Goal: Task Accomplishment & Management: Manage account settings

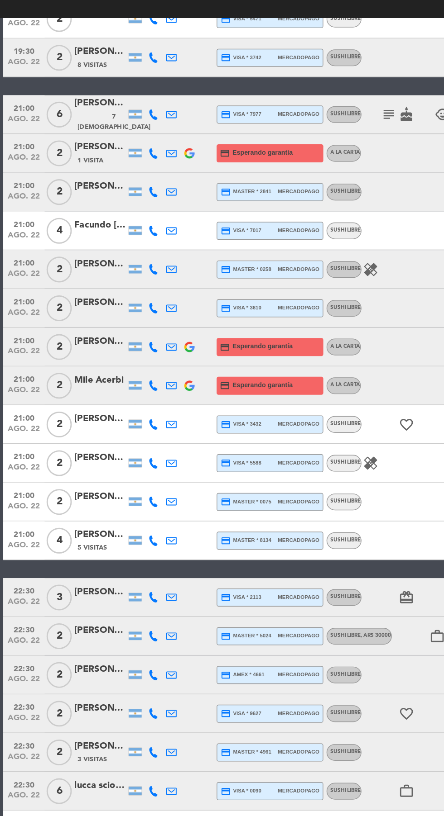
scroll to position [6, 0]
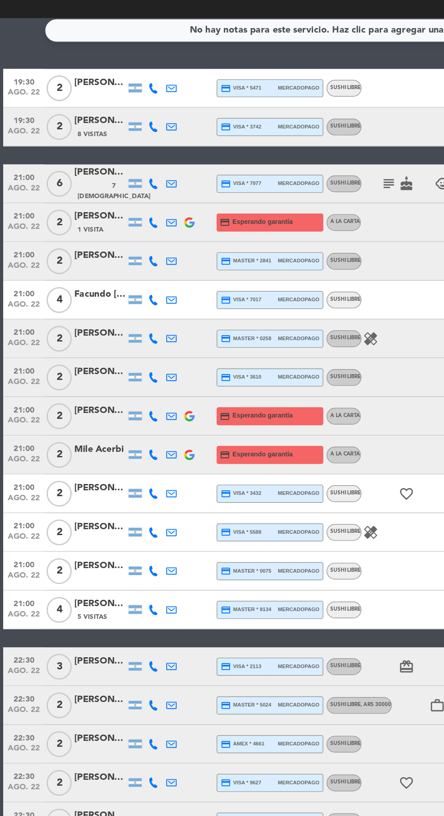
click at [259, 483] on icon "healing" at bounding box center [259, 482] width 11 height 11
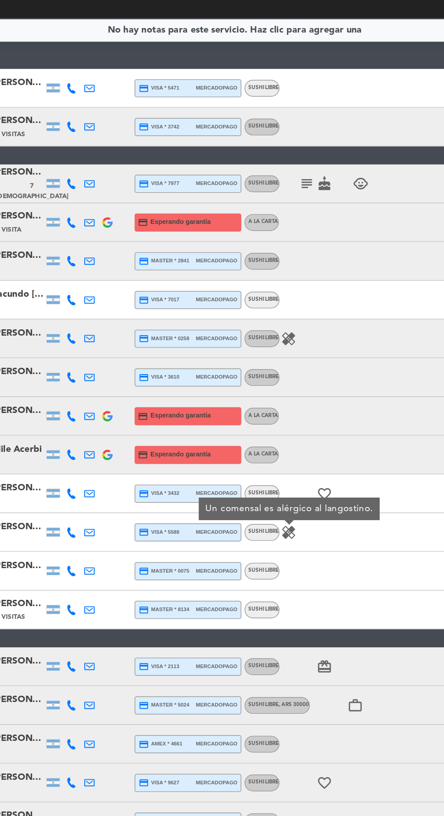
click at [259, 348] on icon "healing" at bounding box center [259, 346] width 11 height 11
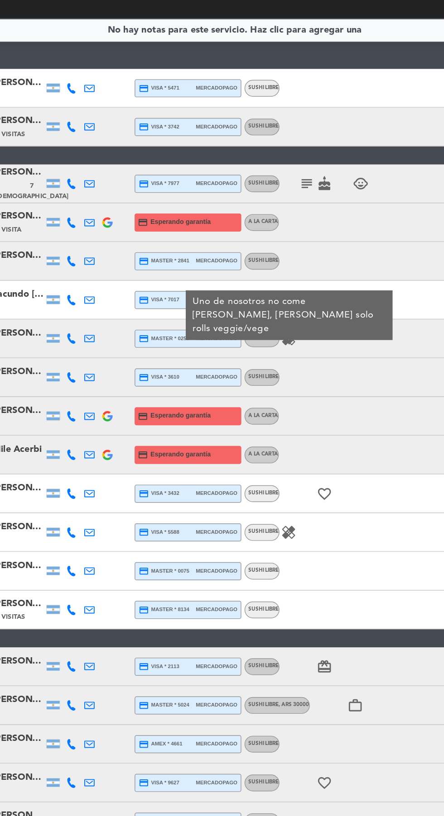
scroll to position [0, 0]
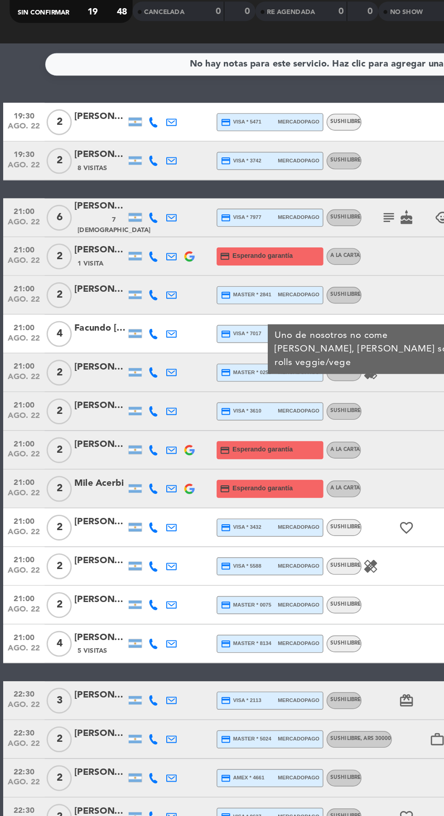
click at [107, 353] on icon at bounding box center [107, 352] width 7 height 7
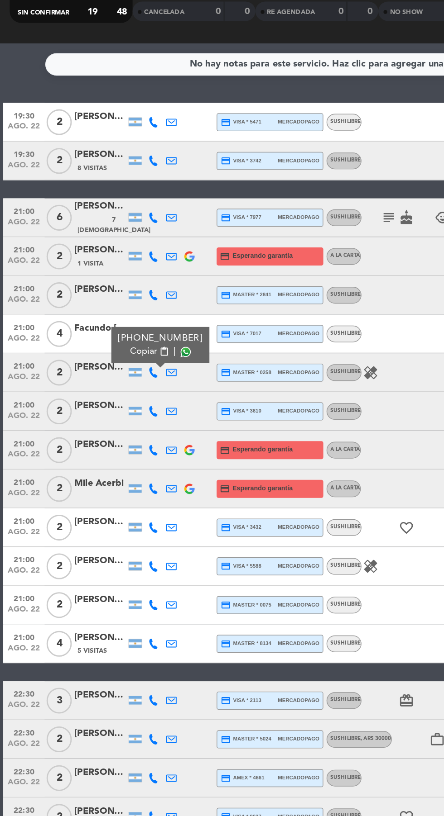
click at [126, 338] on span at bounding box center [129, 338] width 7 height 7
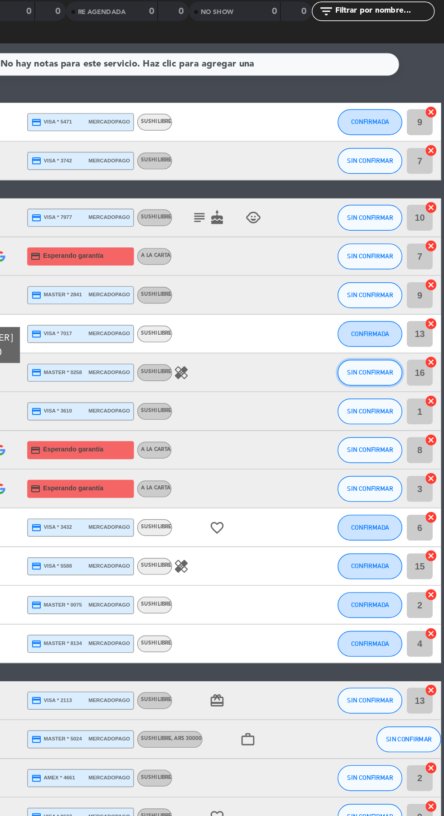
click at [391, 353] on span "SIN CONFIRMAR" at bounding box center [392, 352] width 32 height 5
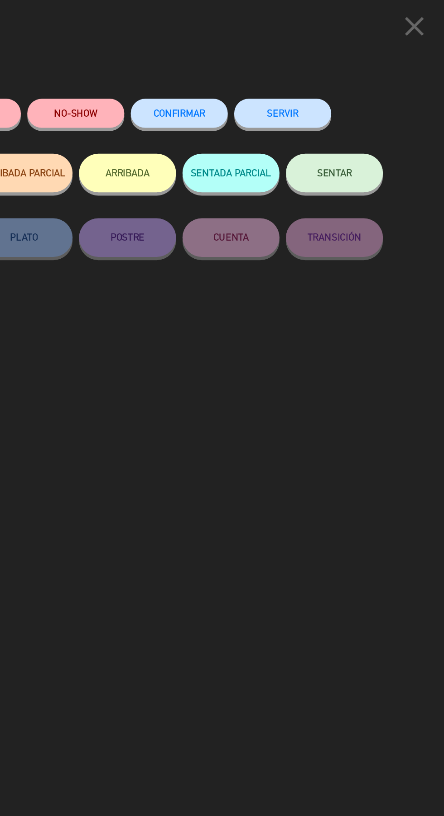
click at [255, 82] on span "CONFIRMAR" at bounding box center [258, 80] width 36 height 8
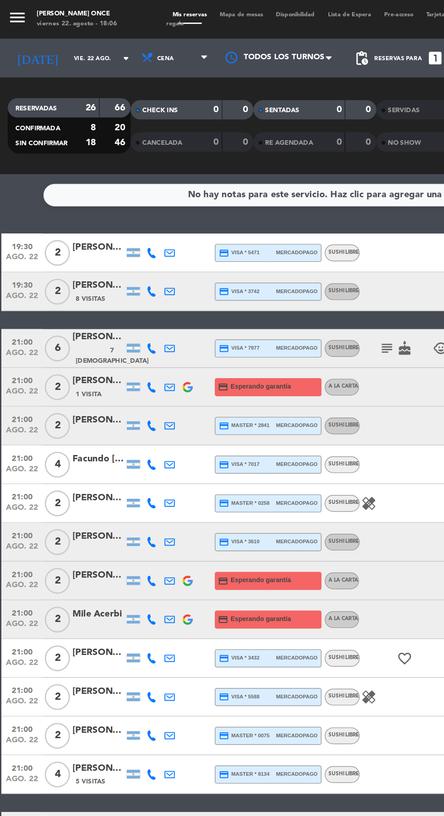
click at [107, 274] on icon at bounding box center [107, 271] width 7 height 7
click at [125, 257] on span at bounding box center [126, 256] width 7 height 7
click at [107, 407] on icon at bounding box center [107, 407] width 7 height 7
click at [127, 394] on span at bounding box center [126, 392] width 7 height 7
click at [125, 392] on span at bounding box center [126, 392] width 7 height 7
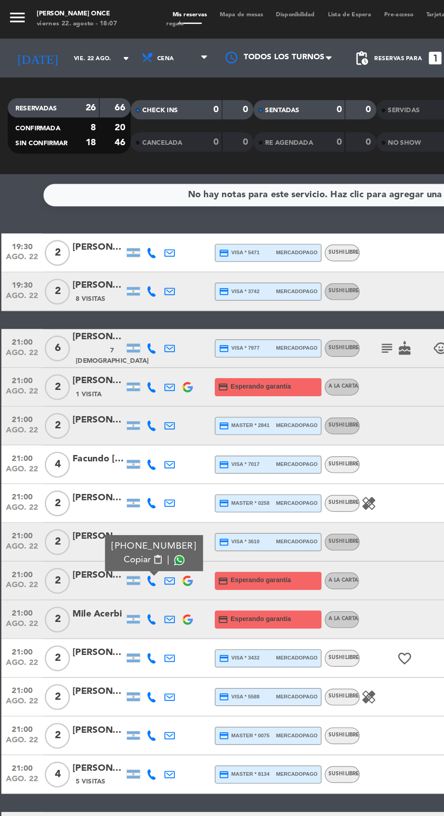
click at [107, 436] on icon at bounding box center [107, 434] width 7 height 7
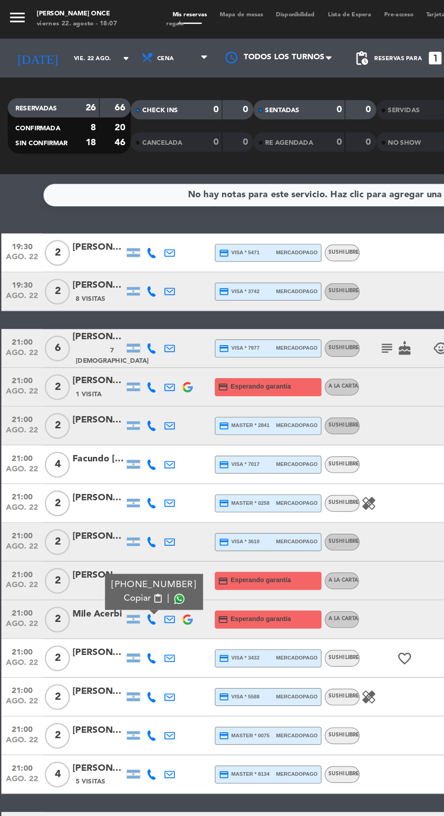
click at [125, 420] on span at bounding box center [126, 419] width 7 height 7
click at [119, 271] on icon at bounding box center [119, 271] width 7 height 7
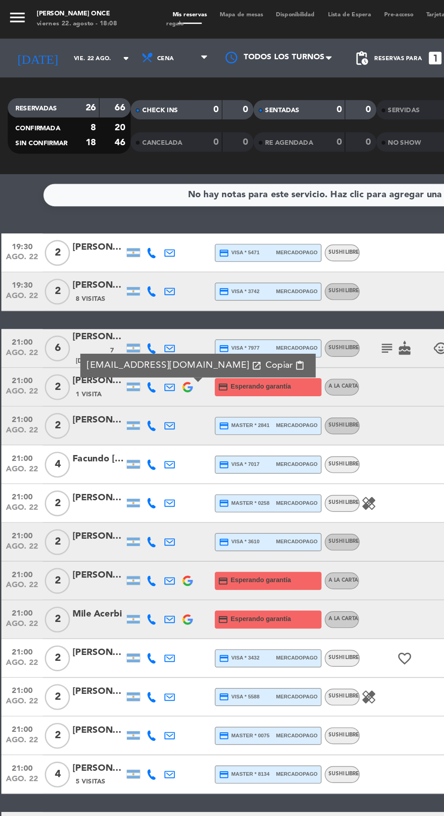
click at [107, 271] on icon at bounding box center [107, 271] width 7 height 7
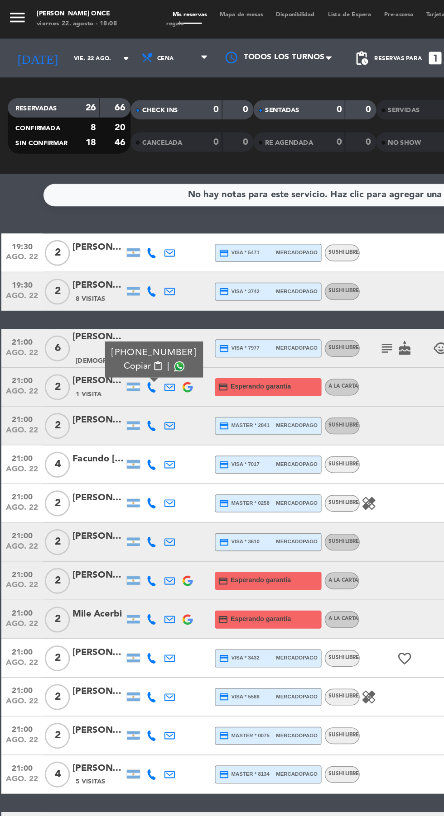
click at [125, 257] on span at bounding box center [126, 256] width 7 height 7
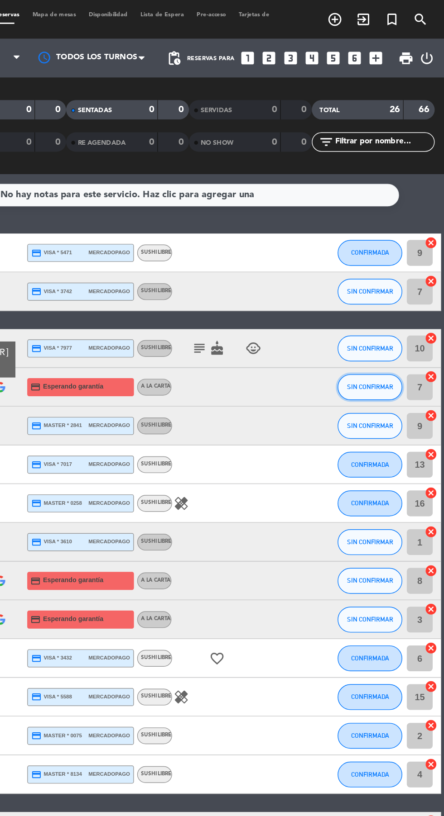
click at [391, 271] on span "SIN CONFIRMAR" at bounding box center [392, 271] width 32 height 5
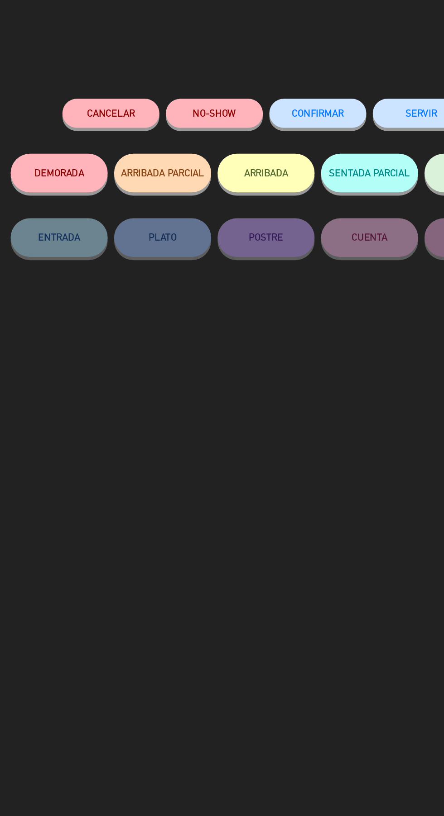
click at [113, 86] on button "Cancelar" at bounding box center [113, 79] width 68 height 20
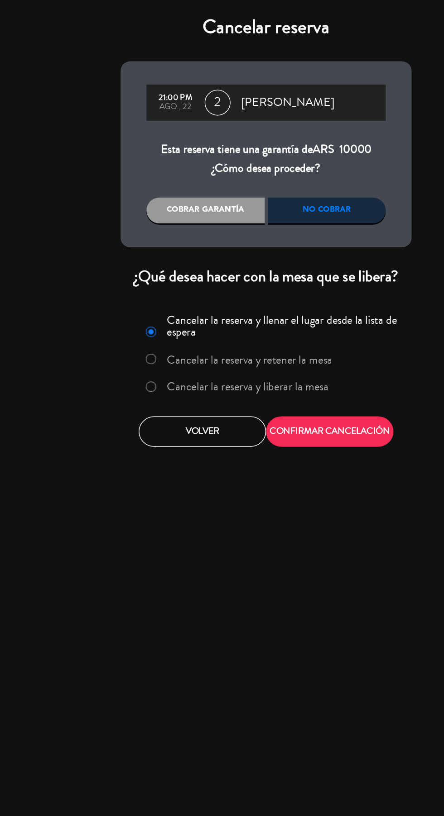
click at [156, 277] on label "Cancelar la reserva y liberar la mesa" at bounding box center [202, 271] width 138 height 16
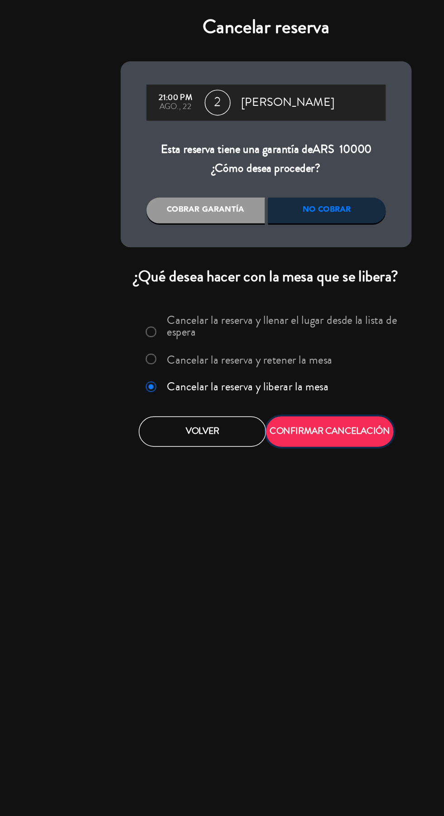
click at [291, 300] on button "CONFIRMAR CANCELACIÓN" at bounding box center [266, 302] width 89 height 21
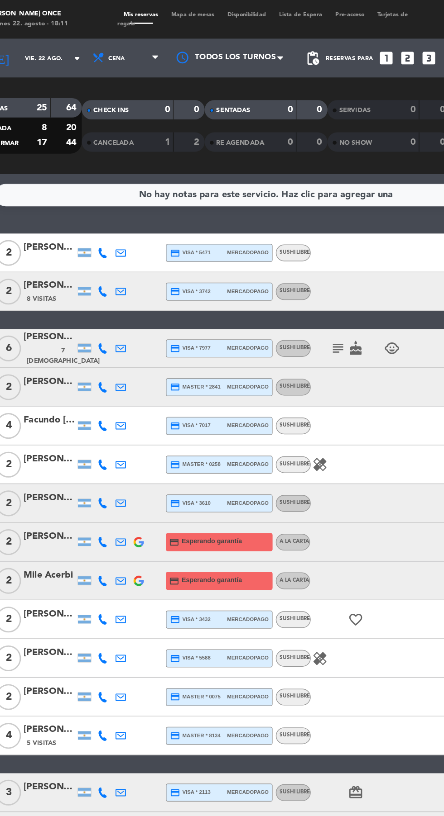
click at [262, 461] on icon "healing" at bounding box center [259, 461] width 11 height 11
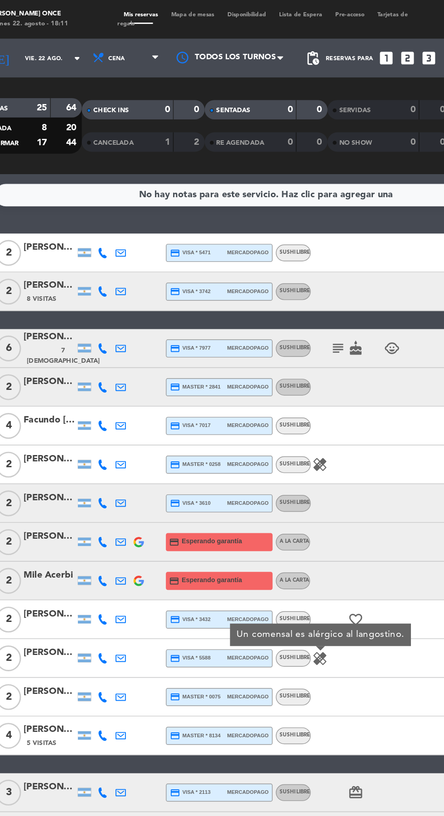
click at [107, 461] on icon at bounding box center [107, 461] width 7 height 7
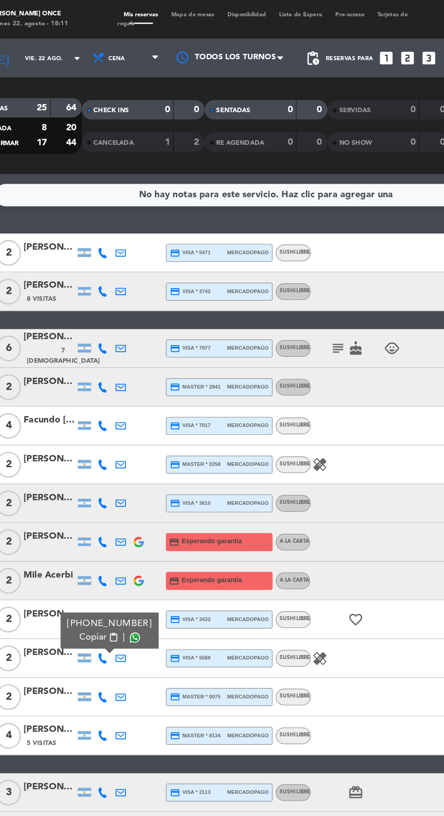
click at [126, 447] on span at bounding box center [129, 447] width 7 height 7
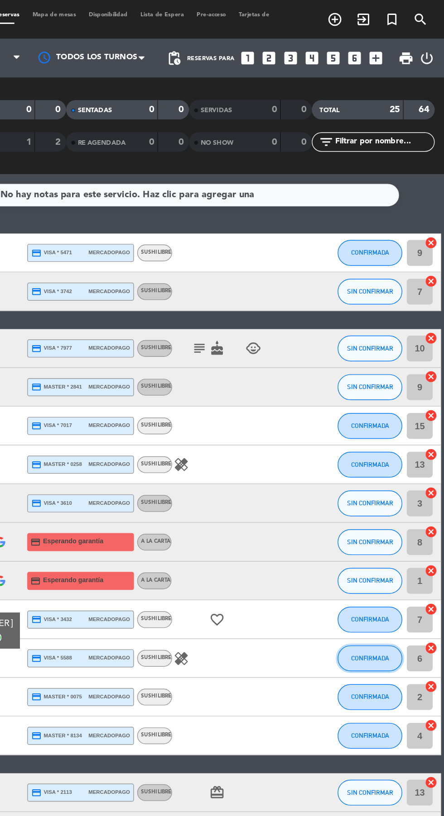
click at [389, 461] on span "CONFIRMADA" at bounding box center [391, 461] width 27 height 5
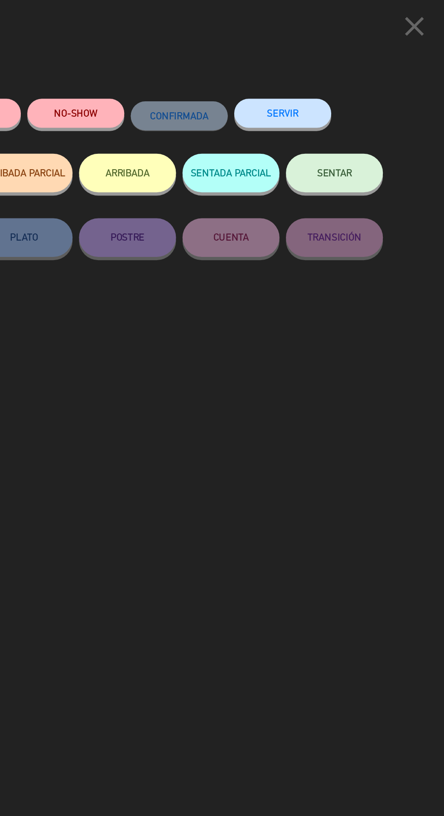
click at [351, 456] on div "Cancelar NO-SHOW CONFIRMADA SERVIR DEMORADA ARRIBADA PARCIAL ARRIBADA SENTADA P…" at bounding box center [222, 440] width 370 height 754
click at [434, 28] on button "close" at bounding box center [423, 20] width 28 height 27
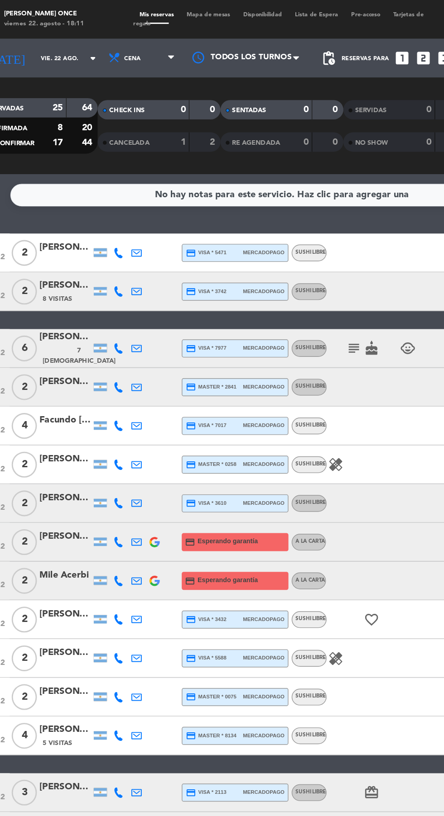
click at [107, 353] on icon at bounding box center [107, 352] width 7 height 7
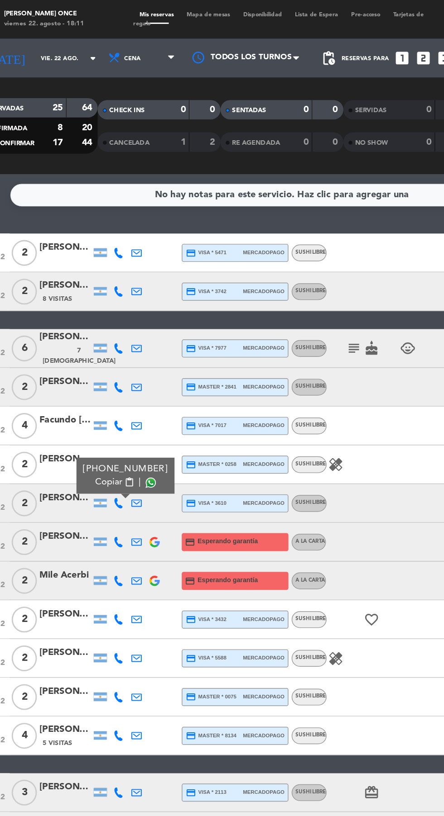
click at [126, 338] on span at bounding box center [129, 338] width 7 height 7
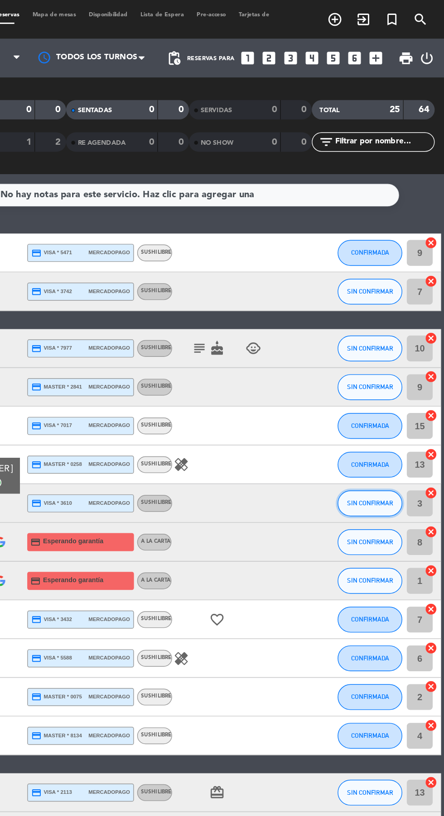
click at [395, 352] on span "SIN CONFIRMAR" at bounding box center [392, 352] width 32 height 5
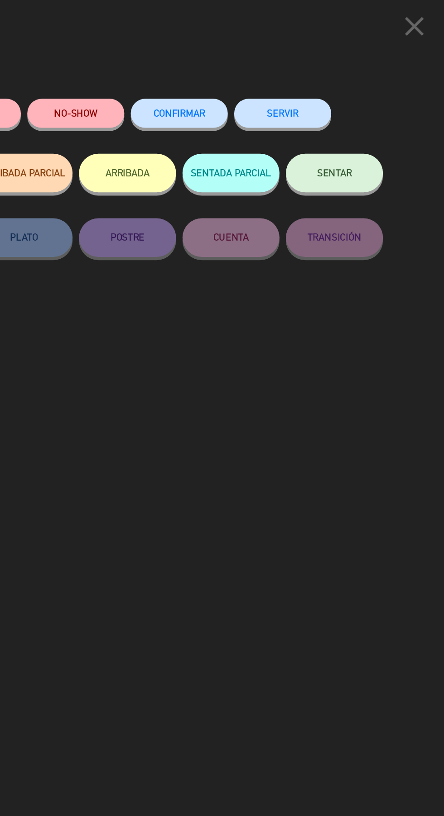
click at [252, 82] on span "CONFIRMAR" at bounding box center [258, 80] width 36 height 8
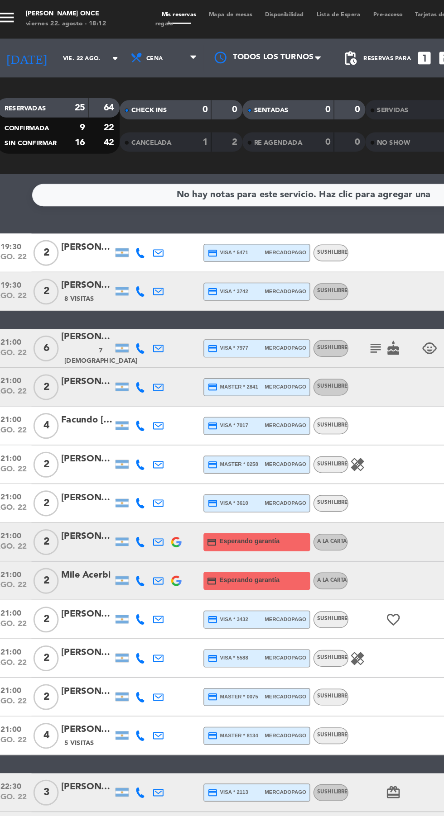
click at [271, 248] on icon "subject" at bounding box center [272, 244] width 11 height 11
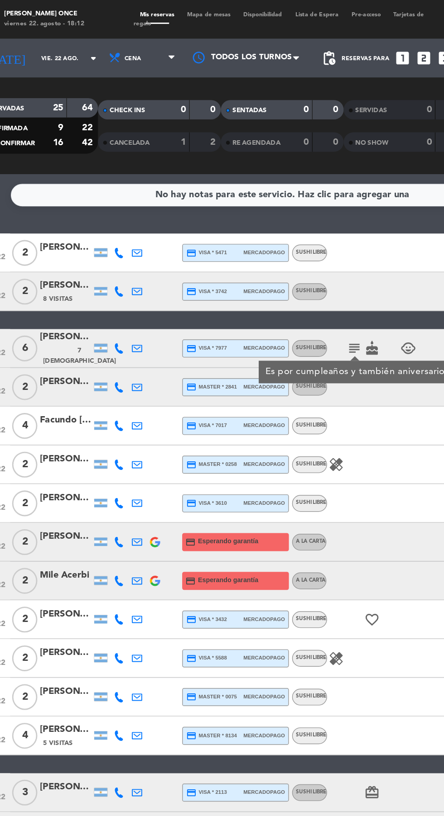
click at [105, 242] on icon at bounding box center [107, 244] width 7 height 7
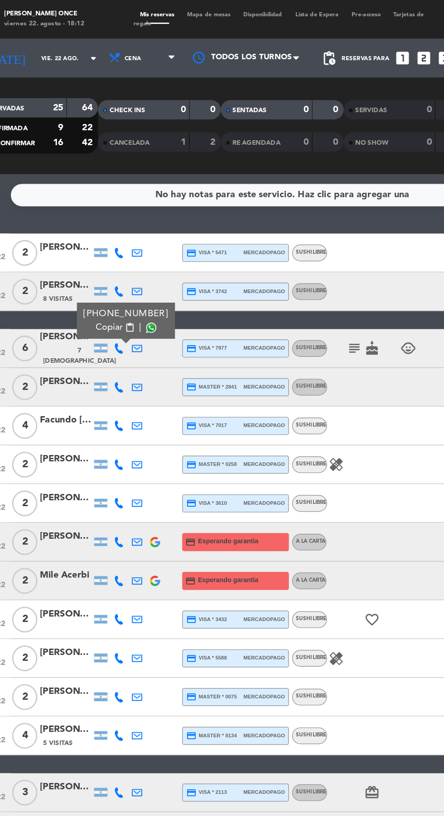
click at [126, 229] on span at bounding box center [129, 229] width 7 height 7
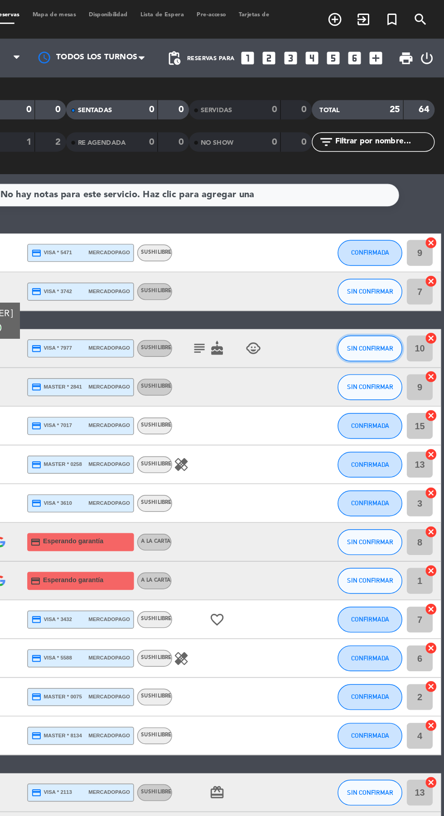
click at [390, 246] on span "SIN CONFIRMAR" at bounding box center [392, 244] width 32 height 5
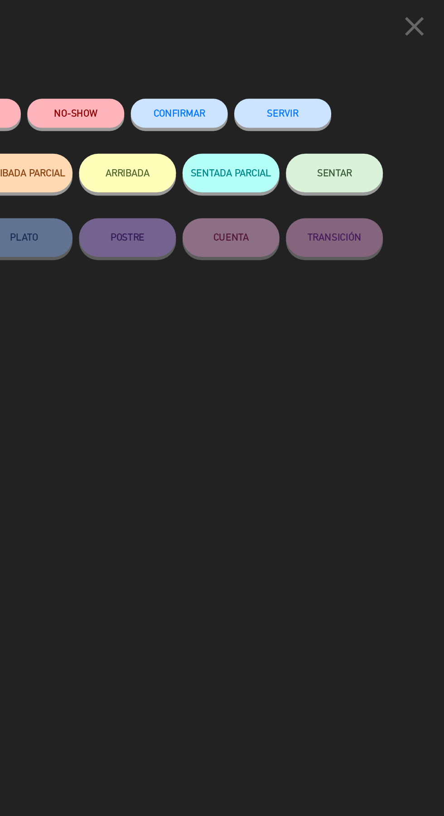
click at [251, 81] on span "CONFIRMAR" at bounding box center [258, 80] width 36 height 8
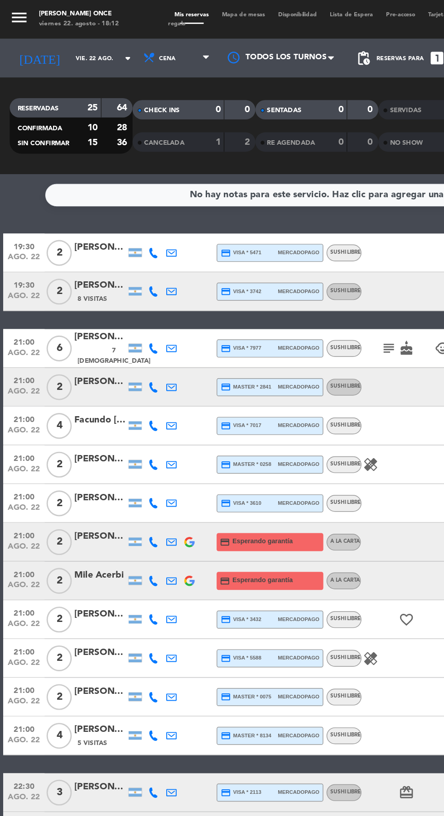
click at [107, 271] on icon at bounding box center [107, 271] width 7 height 7
click at [127, 259] on span at bounding box center [129, 256] width 7 height 7
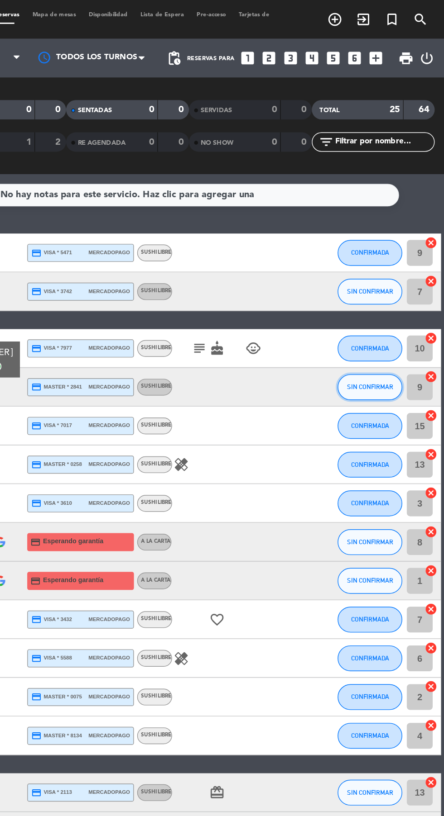
click at [385, 272] on span "SIN CONFIRMAR" at bounding box center [392, 271] width 32 height 5
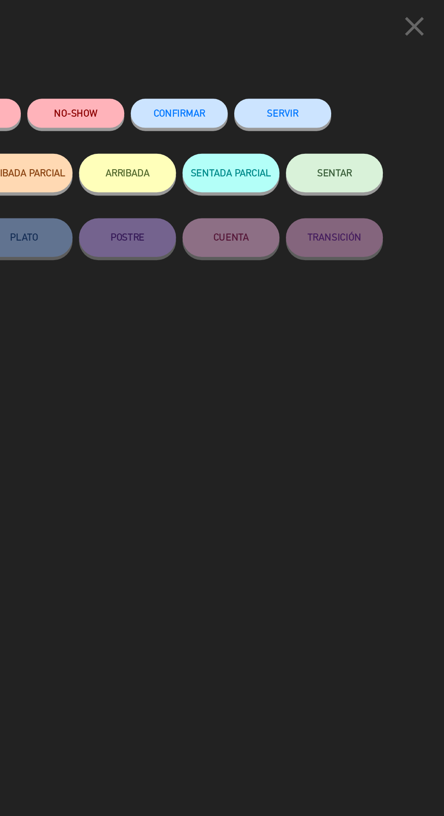
click at [257, 83] on span "CONFIRMAR" at bounding box center [258, 80] width 36 height 8
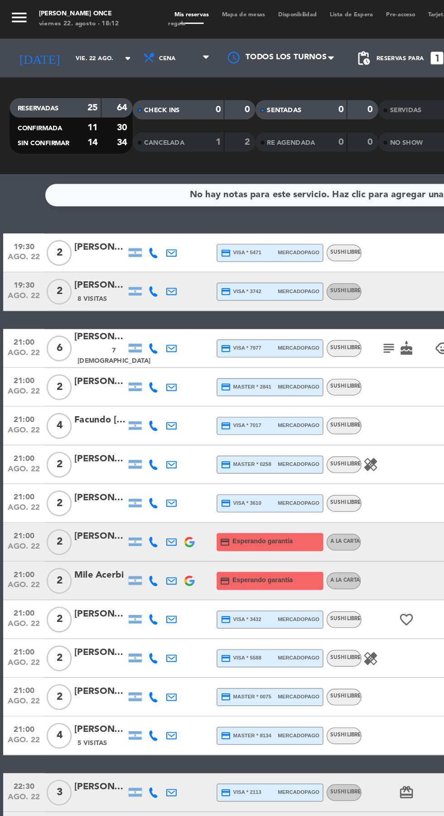
click at [107, 207] on icon at bounding box center [107, 204] width 7 height 7
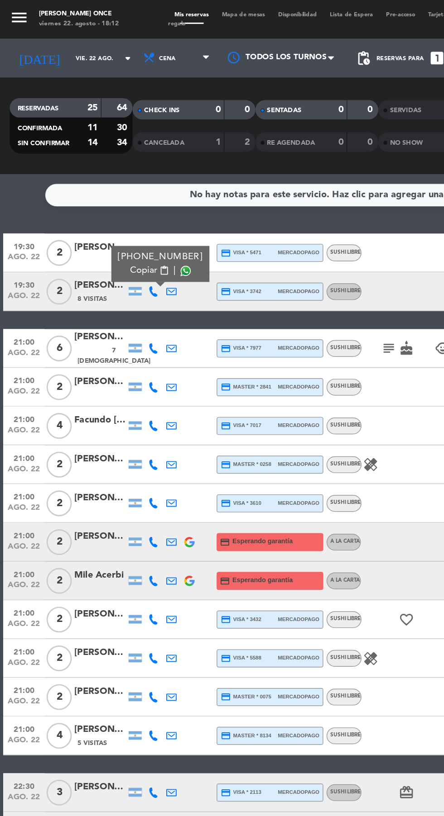
click at [126, 190] on span at bounding box center [129, 189] width 7 height 7
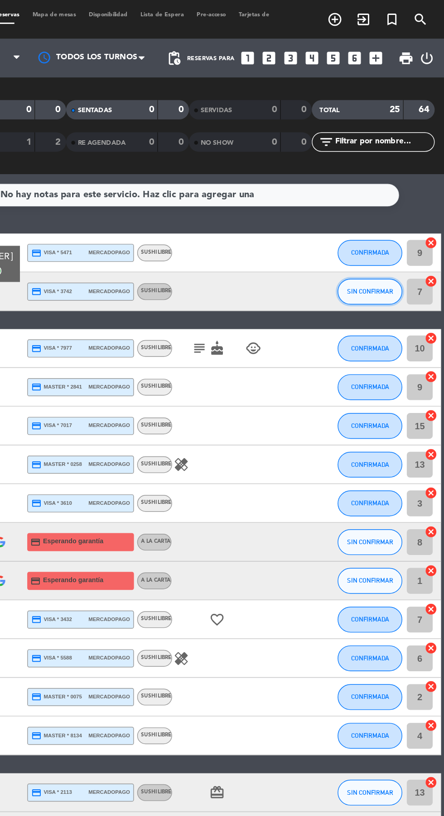
click at [386, 204] on span "SIN CONFIRMAR" at bounding box center [392, 204] width 32 height 5
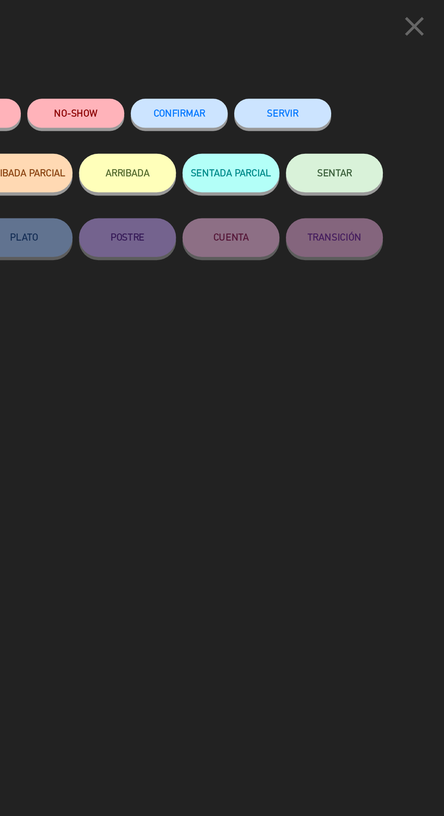
click at [252, 87] on button "CONFIRMAR" at bounding box center [258, 79] width 68 height 20
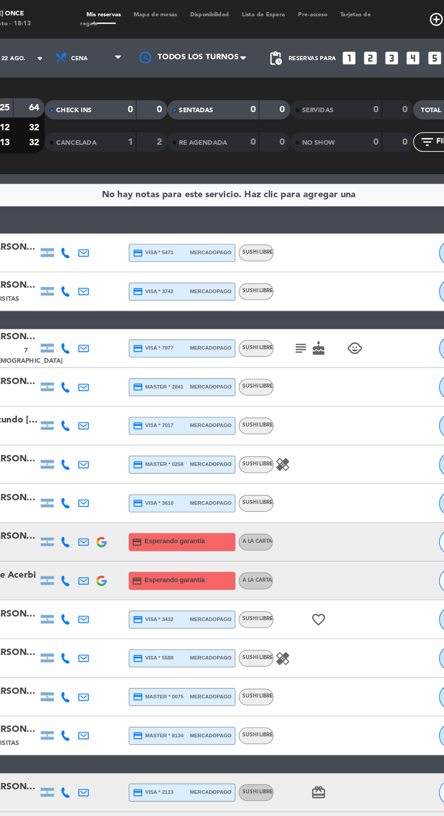
click at [284, 245] on icon "cake" at bounding box center [284, 244] width 11 height 11
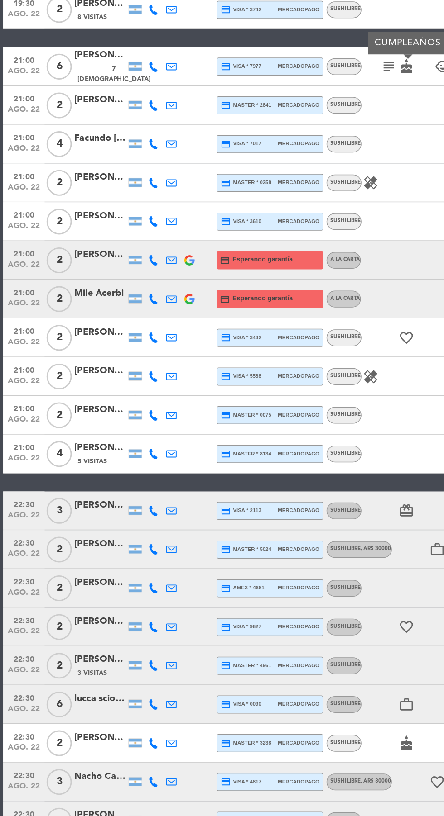
click at [106, 527] on icon at bounding box center [107, 528] width 7 height 7
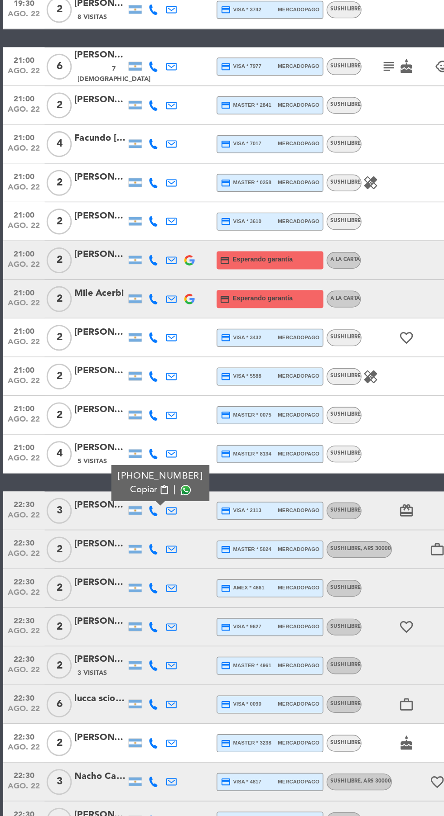
click at [126, 513] on span at bounding box center [129, 513] width 7 height 7
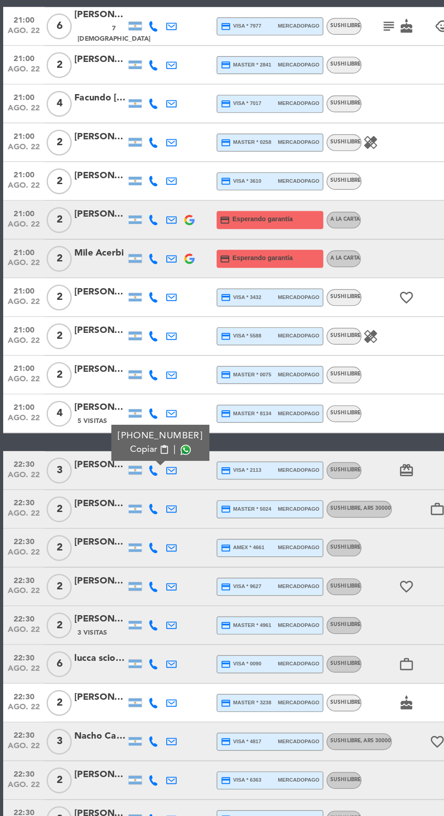
scroll to position [0, 0]
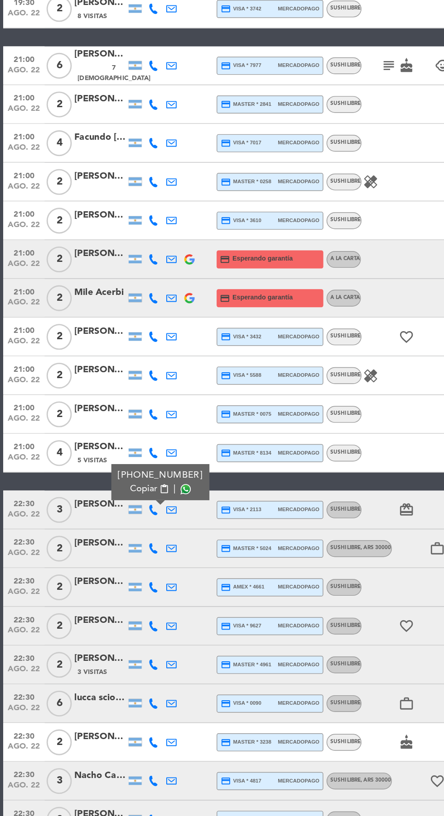
click at [111, 541] on span "content_paste" at bounding box center [114, 541] width 7 height 7
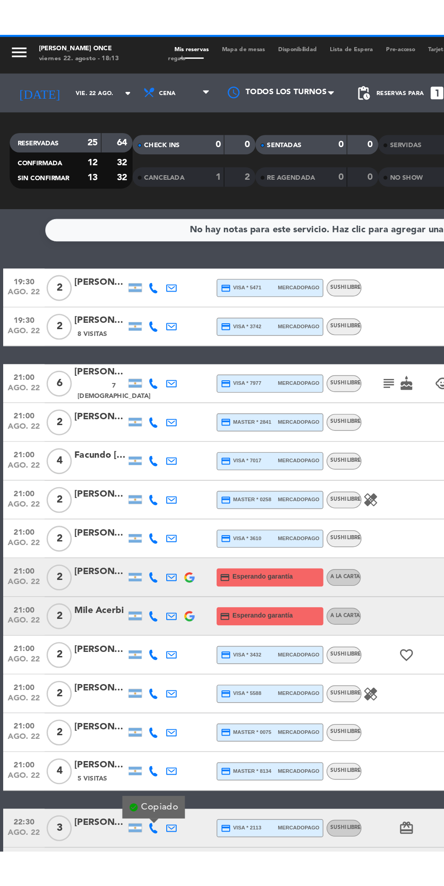
scroll to position [28, 0]
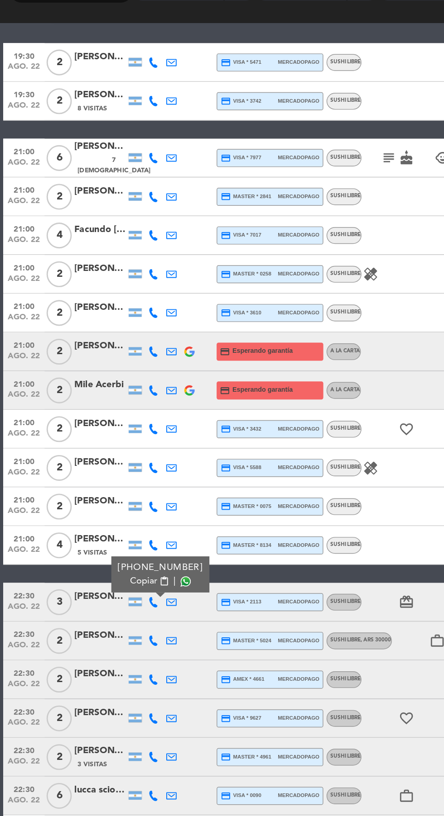
click at [107, 556] on icon at bounding box center [107, 555] width 7 height 7
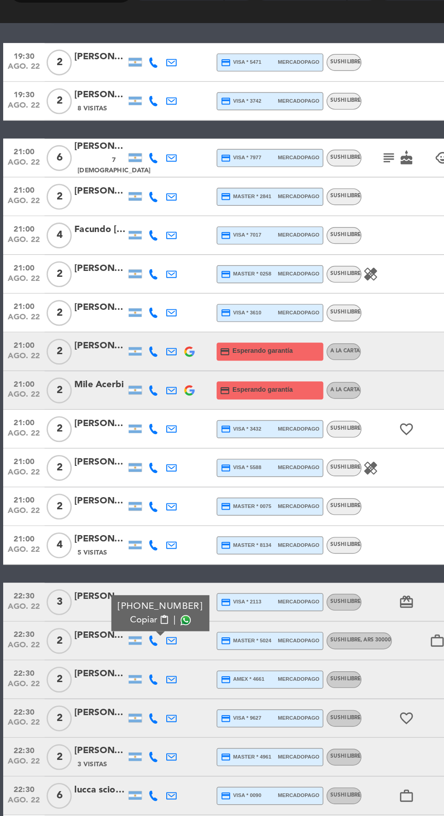
click at [126, 540] on span at bounding box center [129, 540] width 7 height 7
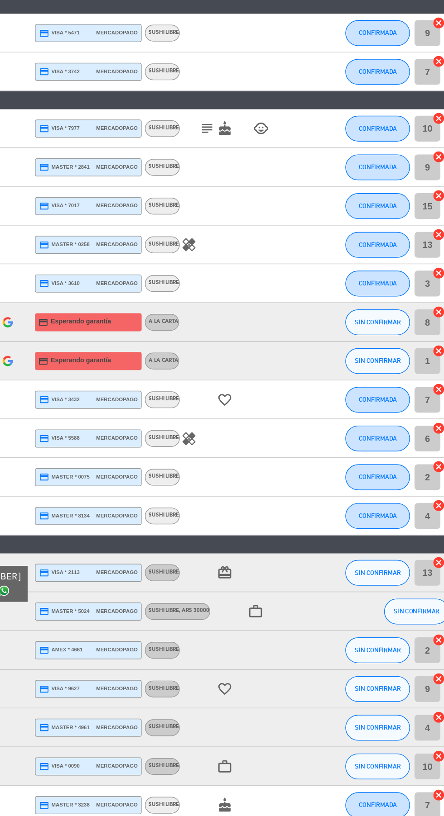
scroll to position [0, 0]
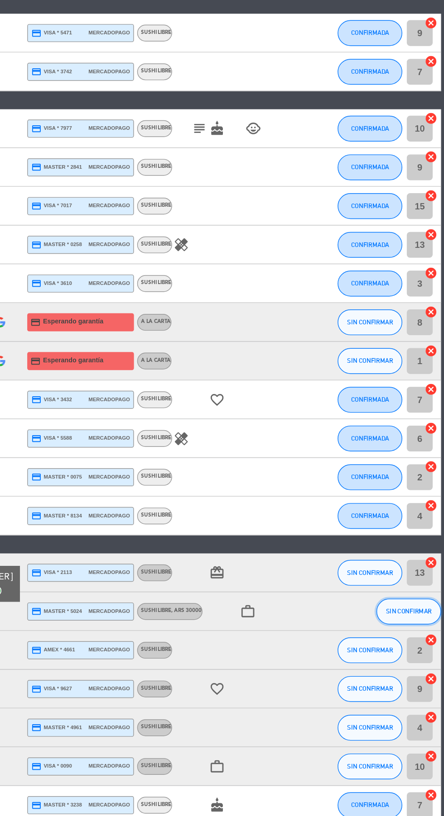
click at [417, 584] on span "SIN CONFIRMAR" at bounding box center [419, 582] width 32 height 5
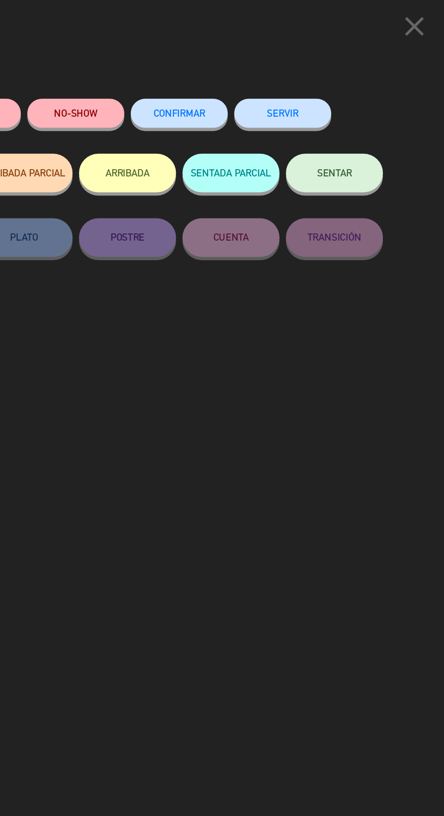
click at [264, 72] on button "CONFIRMAR" at bounding box center [258, 79] width 68 height 20
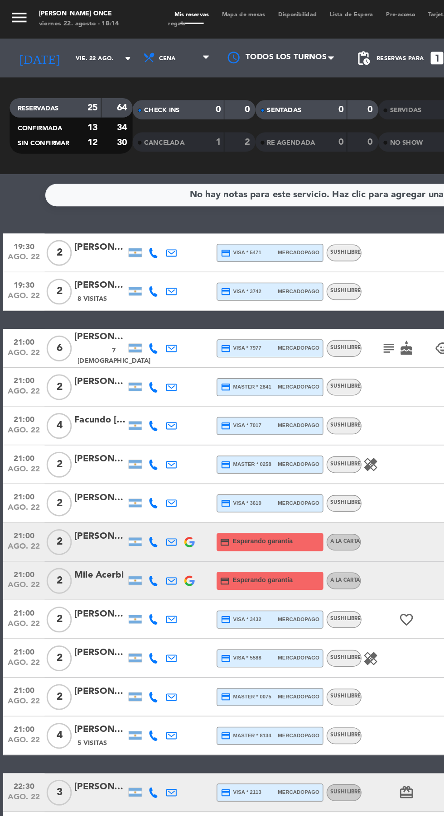
scroll to position [28, 0]
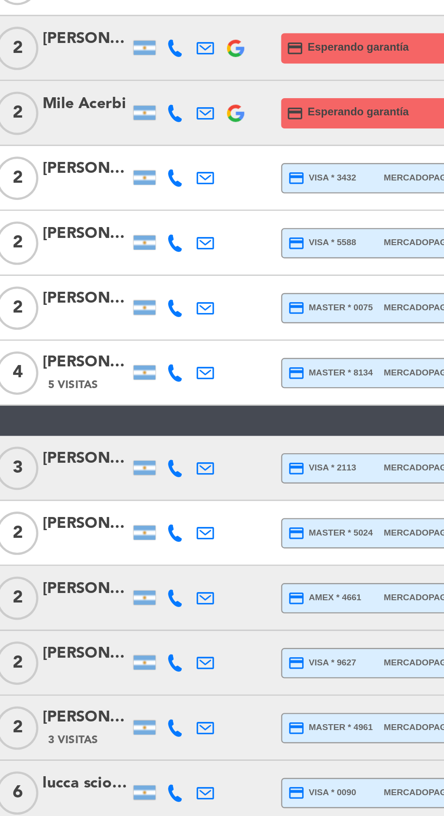
click at [106, 585] on icon at bounding box center [107, 582] width 7 height 7
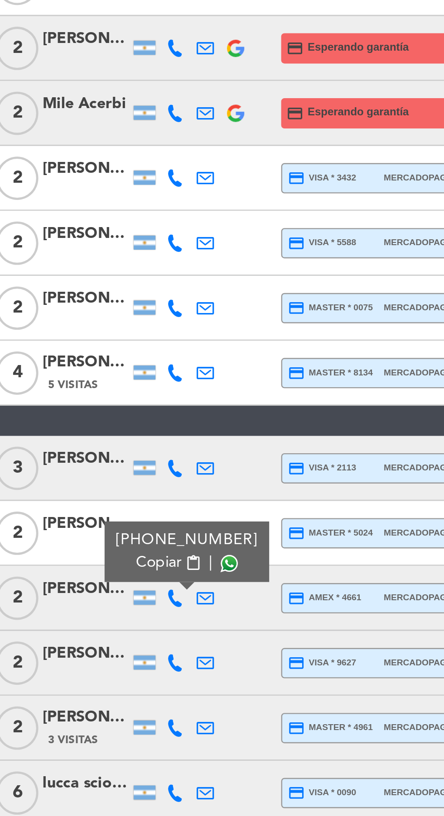
click at [126, 568] on span at bounding box center [129, 567] width 7 height 7
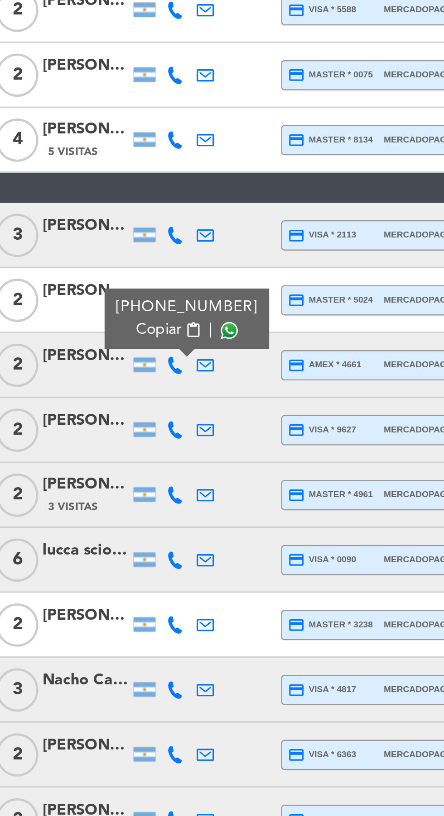
click at [105, 691] on icon at bounding box center [107, 690] width 7 height 7
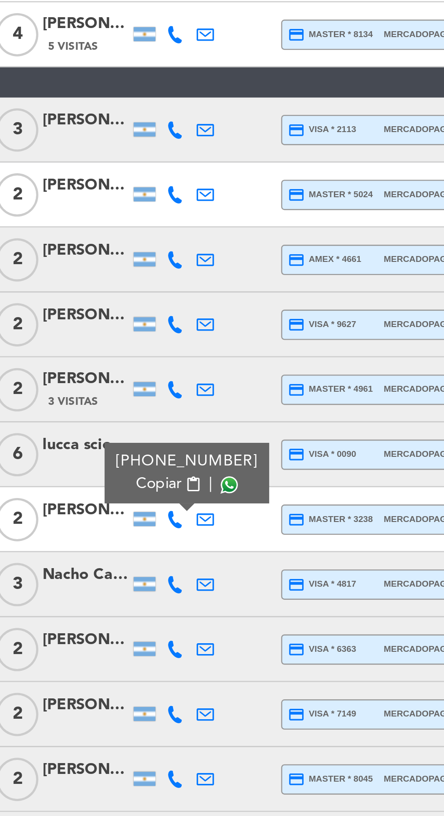
click at [107, 719] on icon at bounding box center [107, 718] width 7 height 7
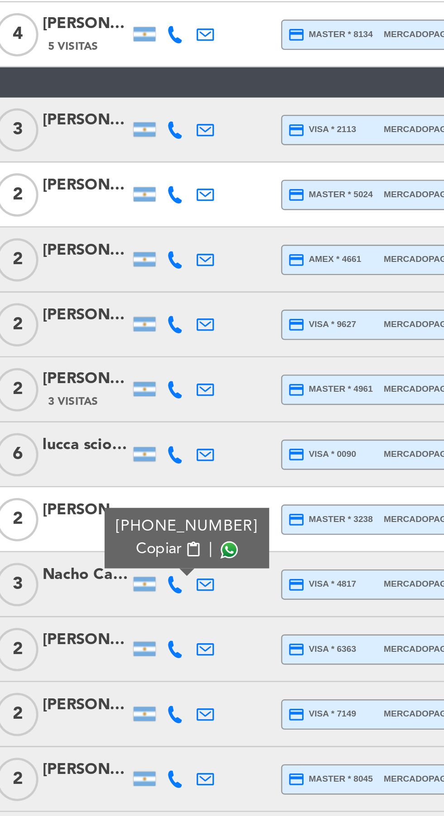
click at [126, 705] on span at bounding box center [129, 703] width 7 height 7
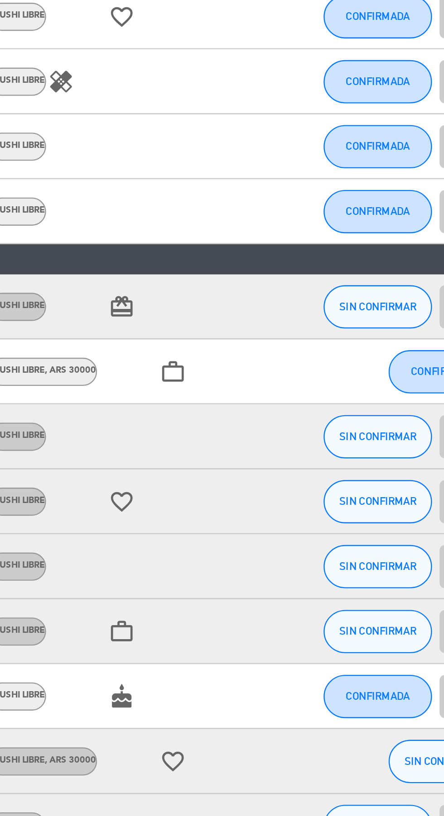
scroll to position [0, 0]
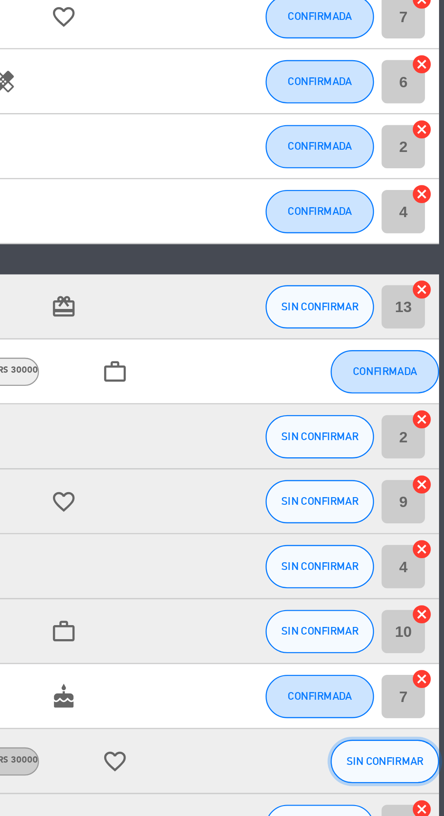
click at [417, 742] on span "SIN CONFIRMAR" at bounding box center [419, 744] width 32 height 5
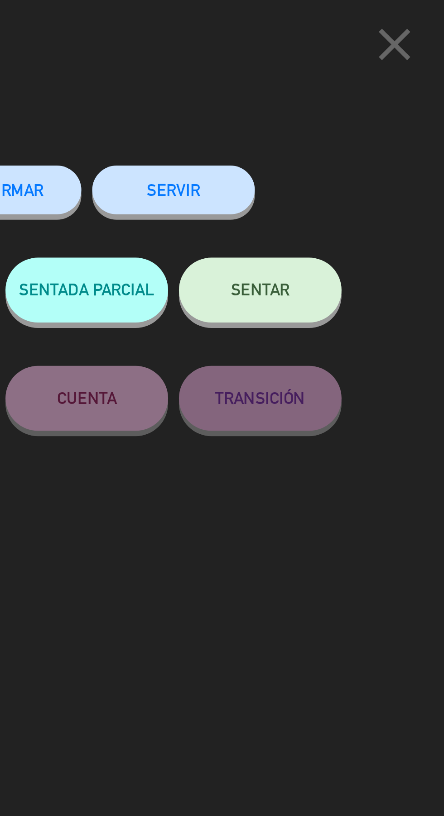
click at [263, 82] on span "CONFIRMAR" at bounding box center [258, 80] width 36 height 8
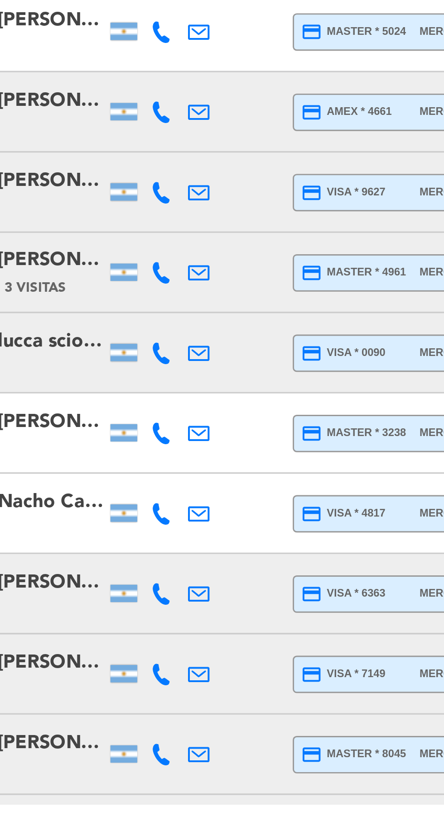
click at [109, 746] on icon at bounding box center [107, 745] width 7 height 7
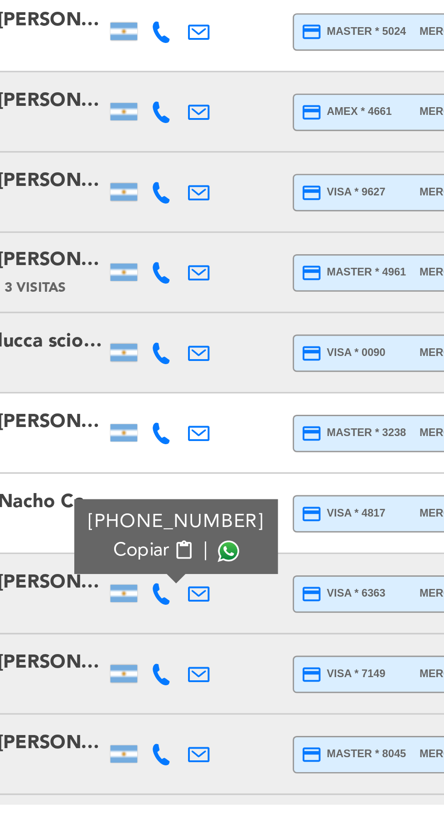
click at [127, 730] on span at bounding box center [129, 730] width 7 height 7
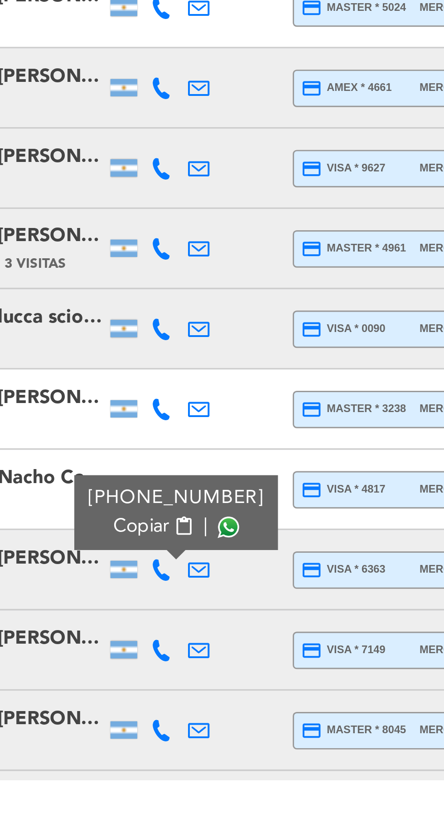
scroll to position [35, 0]
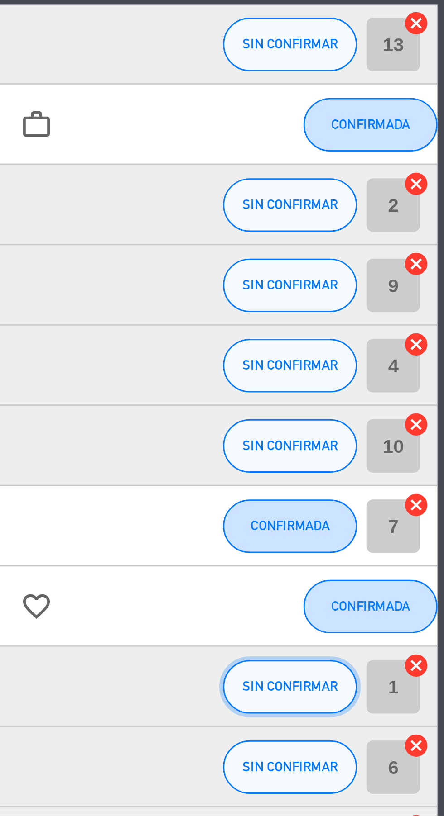
click at [392, 770] on span "SIN CONFIRMAR" at bounding box center [392, 772] width 32 height 5
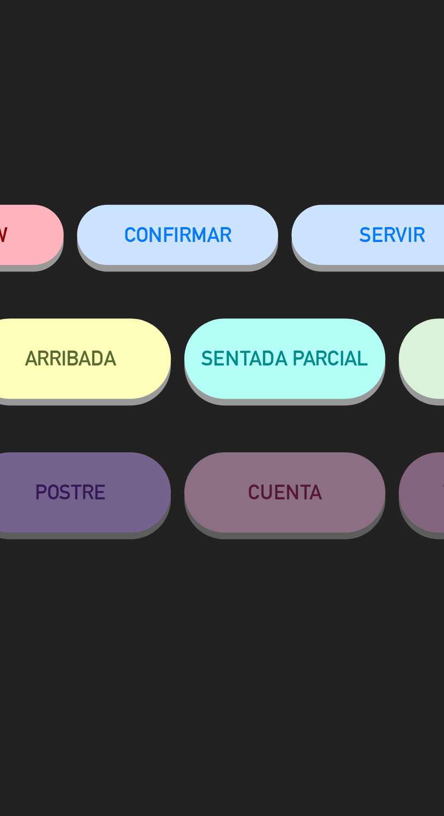
click at [250, 81] on span "CONFIRMAR" at bounding box center [258, 80] width 36 height 8
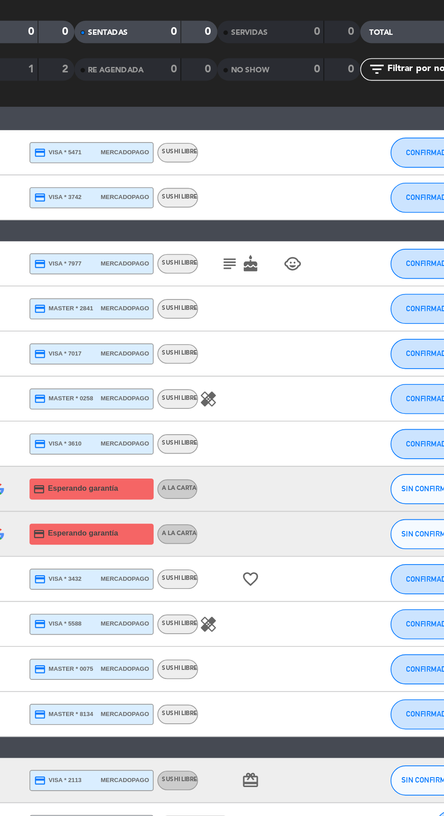
scroll to position [0, 0]
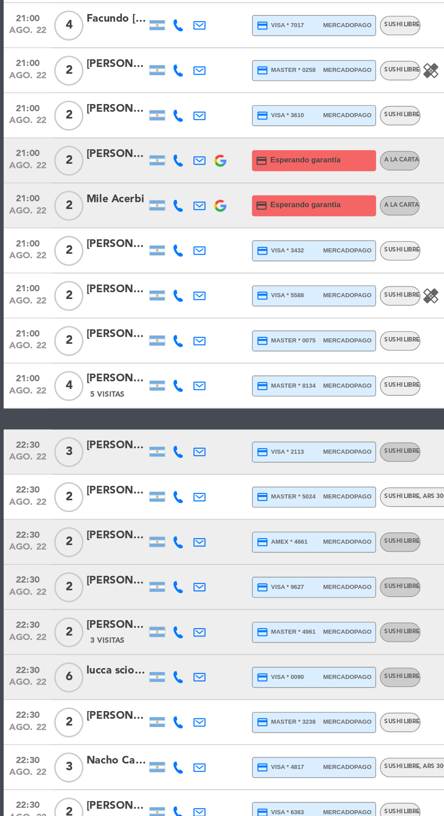
click at [107, 584] on icon at bounding box center [107, 582] width 7 height 7
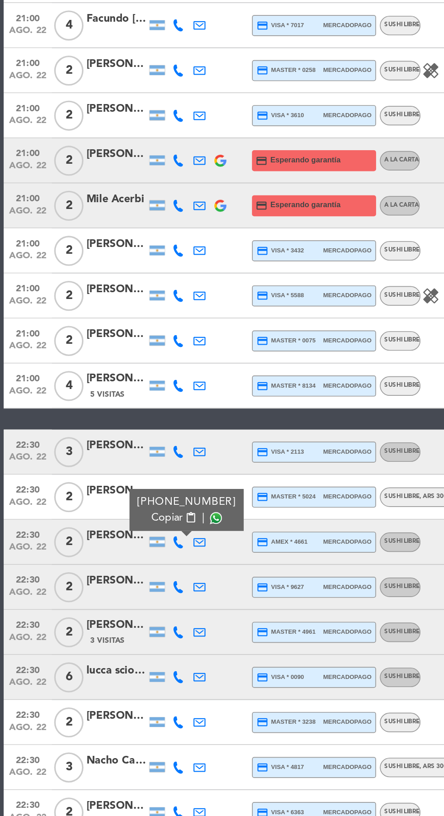
click at [126, 568] on span at bounding box center [129, 567] width 7 height 7
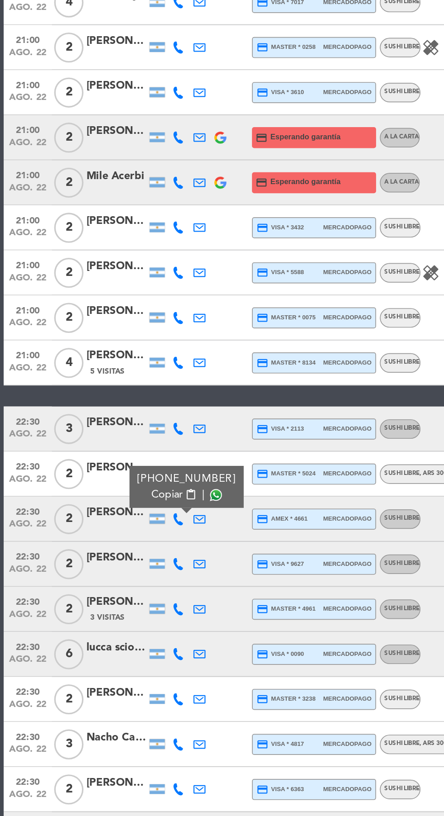
click at [109, 638] on icon at bounding box center [107, 637] width 7 height 7
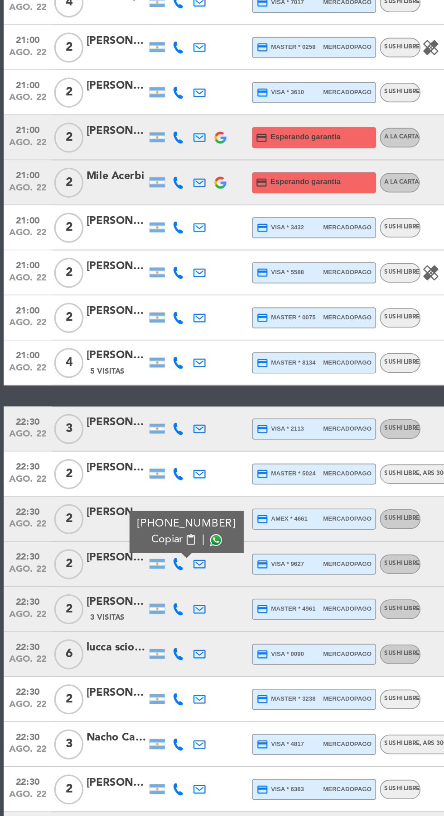
click at [126, 622] on span at bounding box center [129, 622] width 7 height 7
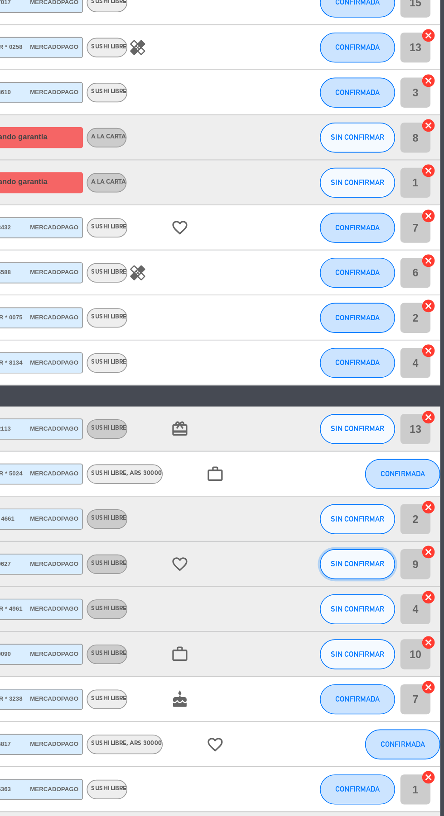
click at [391, 635] on span "SIN CONFIRMAR" at bounding box center [392, 636] width 32 height 5
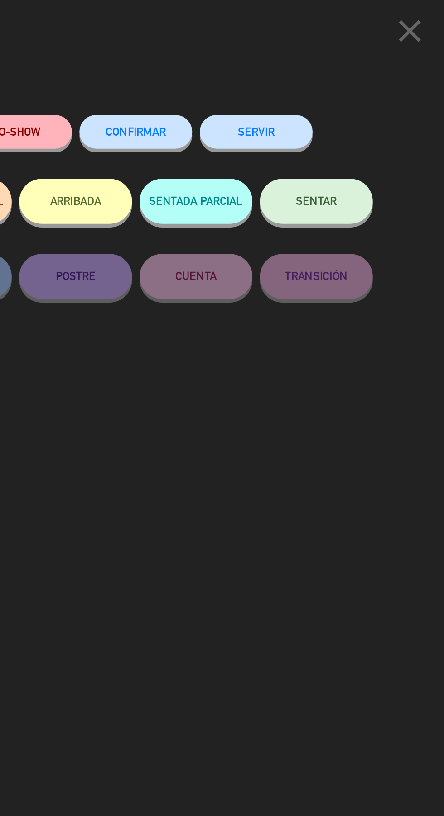
click at [259, 86] on button "CONFIRMAR" at bounding box center [258, 79] width 68 height 20
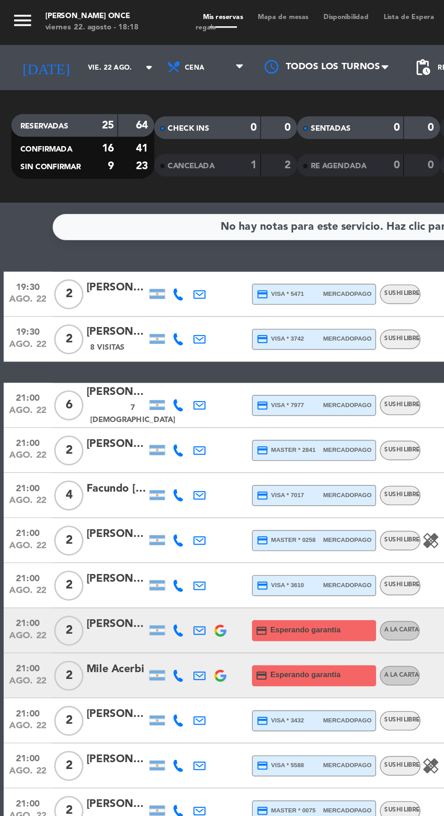
scroll to position [28, 0]
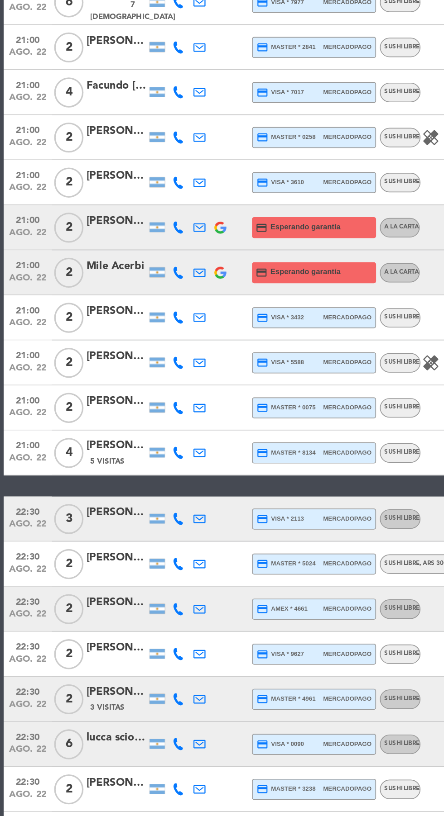
click at [107, 636] on icon at bounding box center [107, 636] width 7 height 7
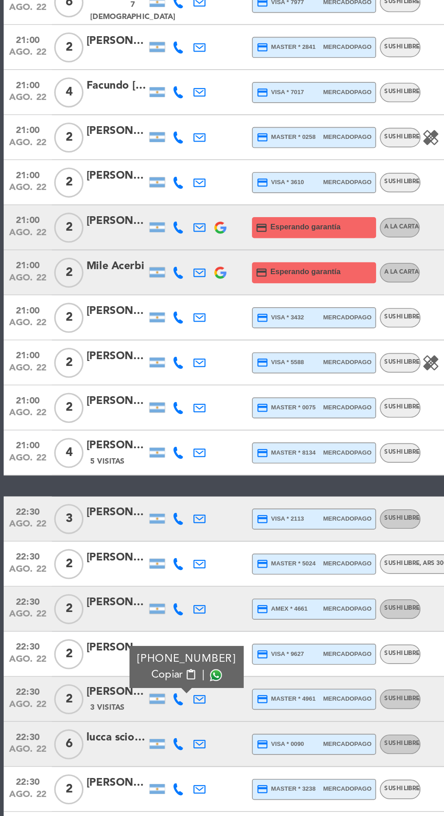
click at [126, 622] on span at bounding box center [129, 622] width 7 height 7
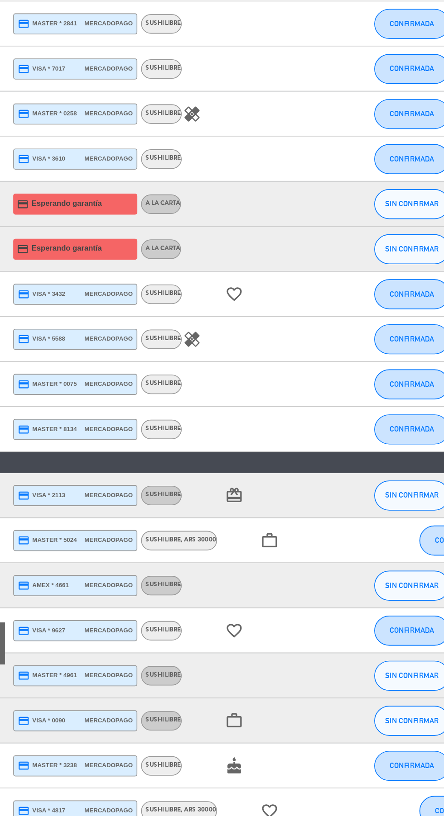
scroll to position [0, 0]
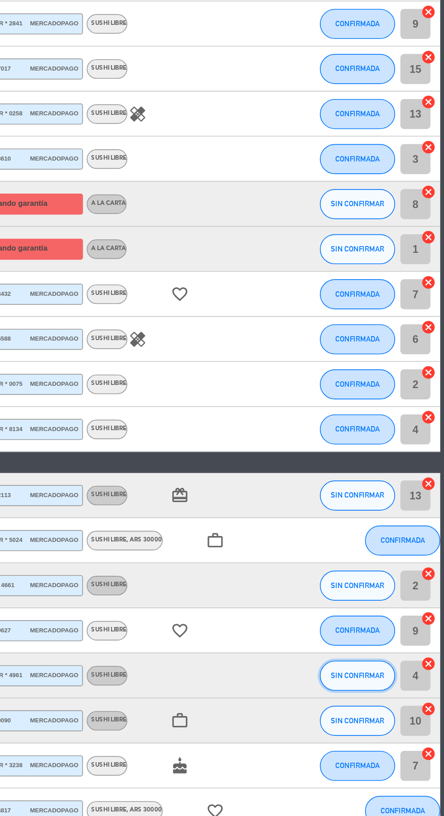
click at [391, 665] on span "SIN CONFIRMAR" at bounding box center [392, 664] width 32 height 5
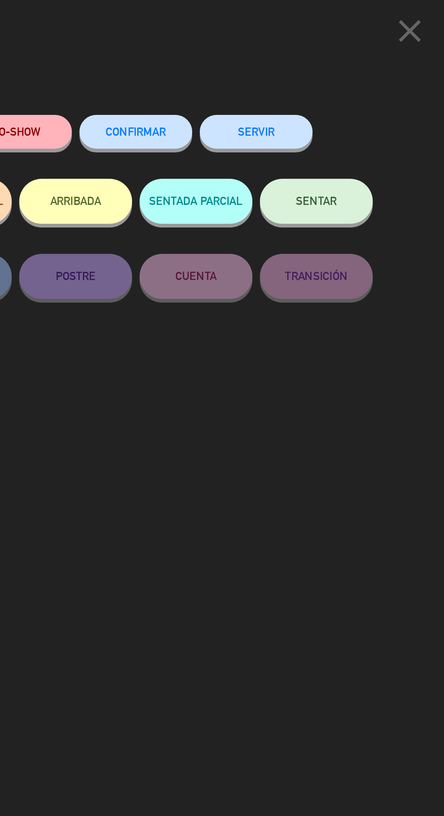
click at [265, 87] on button "CONFIRMAR" at bounding box center [258, 79] width 68 height 20
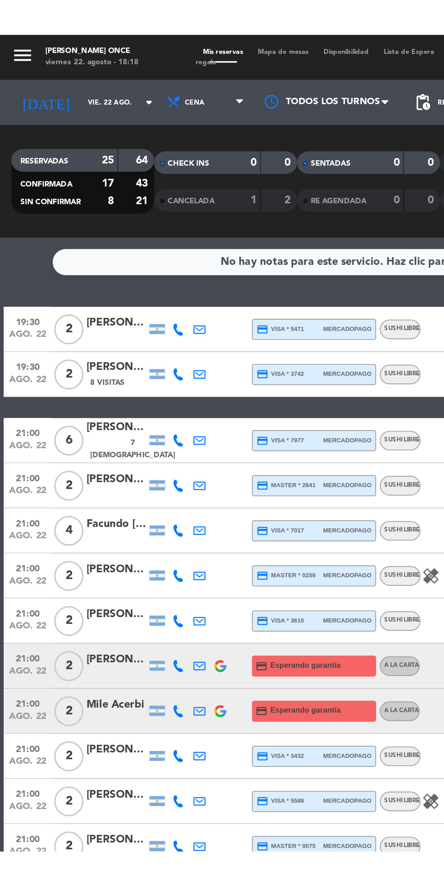
scroll to position [28, 0]
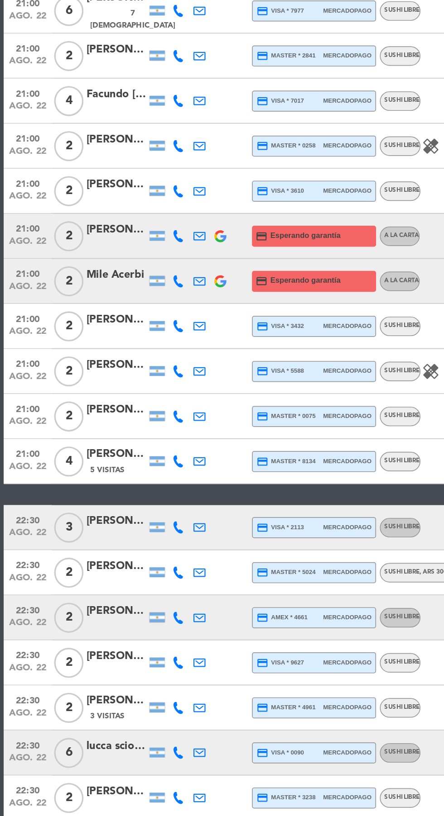
click at [107, 663] on icon at bounding box center [107, 663] width 7 height 7
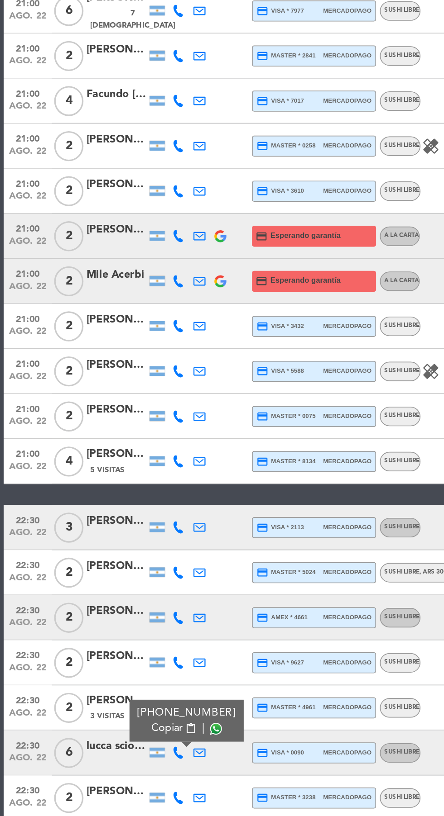
click at [126, 649] on span at bounding box center [129, 649] width 7 height 7
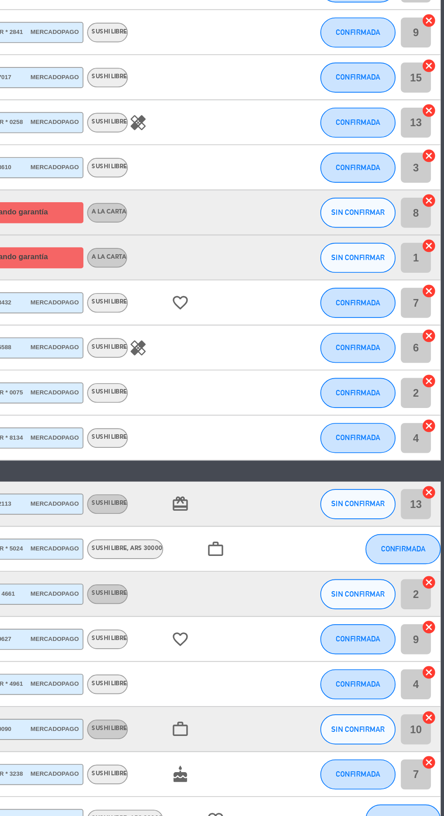
scroll to position [0, 0]
click at [395, 691] on span "SIN CONFIRMAR" at bounding box center [392, 691] width 32 height 5
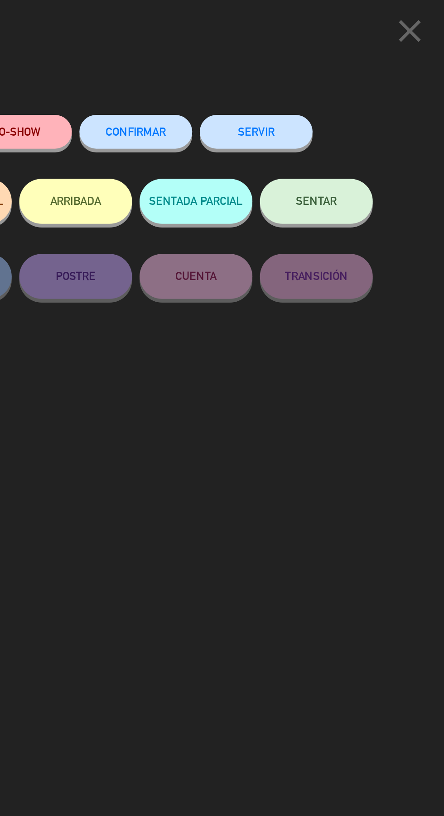
click at [261, 73] on button "CONFIRMAR" at bounding box center [258, 79] width 68 height 20
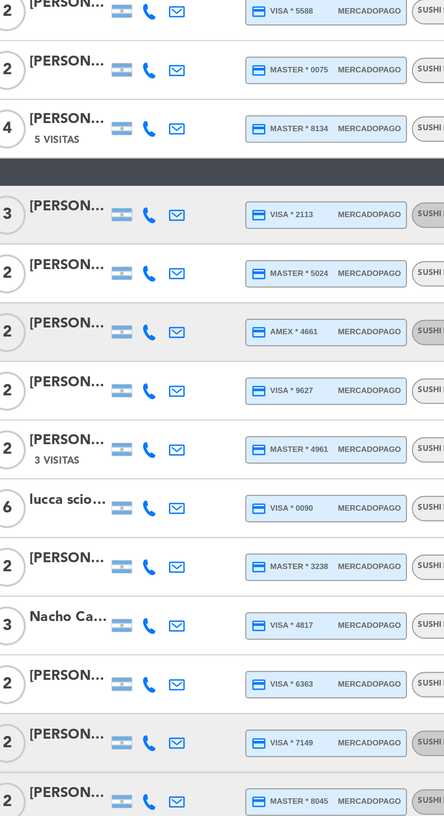
click at [106, 775] on icon at bounding box center [107, 772] width 7 height 7
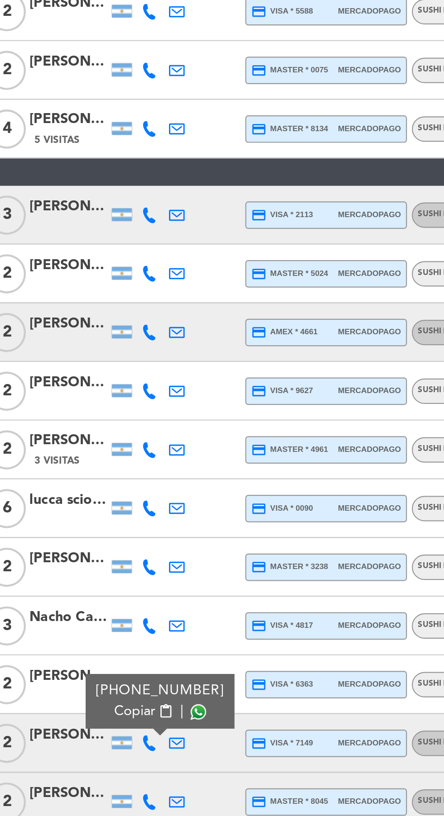
click at [126, 758] on span at bounding box center [129, 757] width 7 height 7
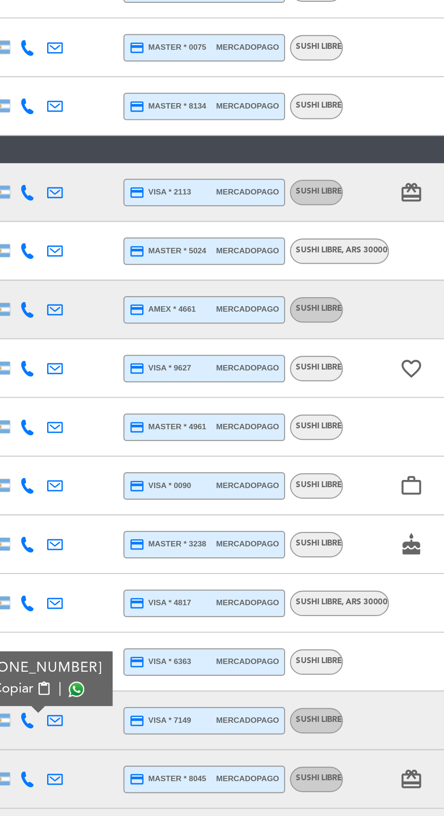
scroll to position [24, 0]
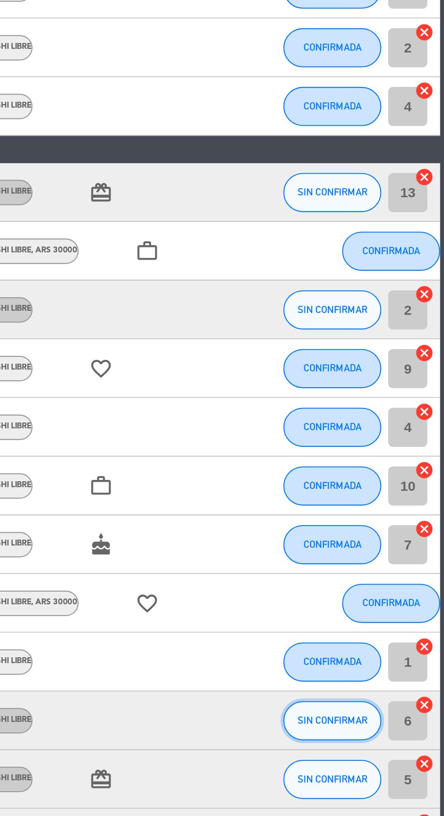
click at [390, 770] on span "SIN CONFIRMAR" at bounding box center [392, 772] width 32 height 5
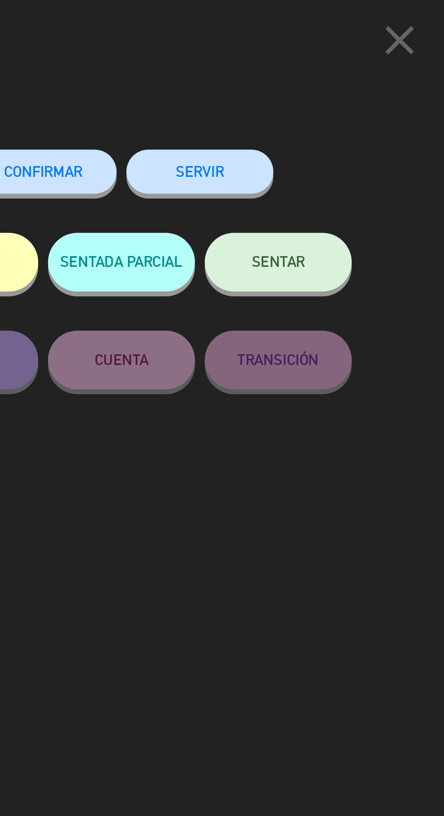
click at [269, 83] on span "CONFIRMAR" at bounding box center [258, 80] width 36 height 8
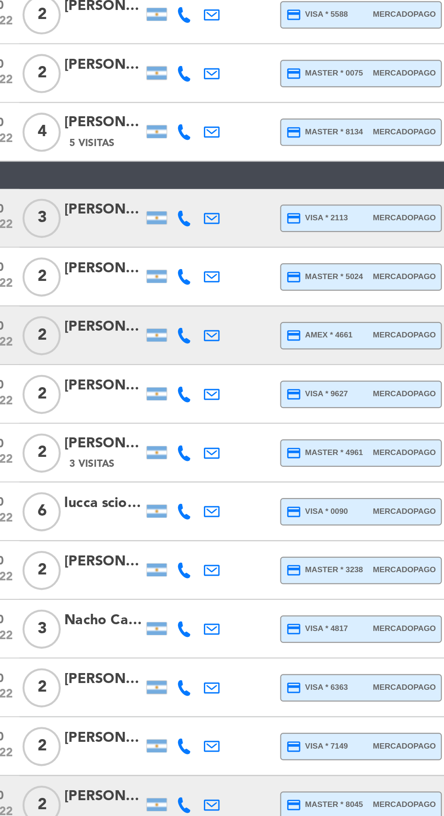
scroll to position [0, 0]
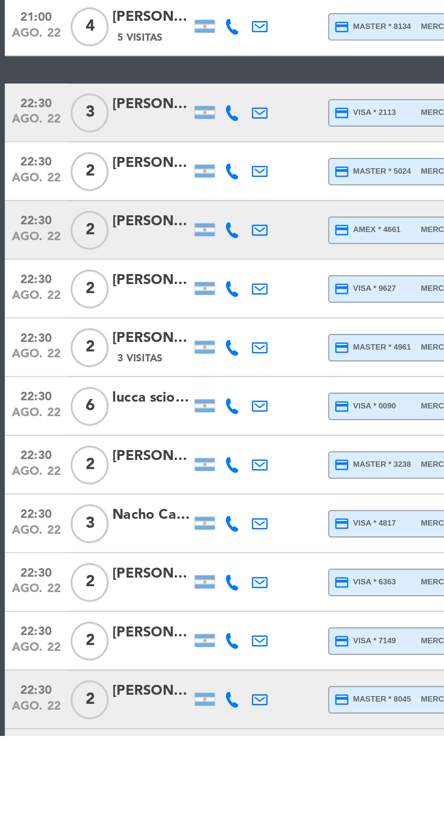
click at [105, 801] on icon at bounding box center [107, 799] width 7 height 7
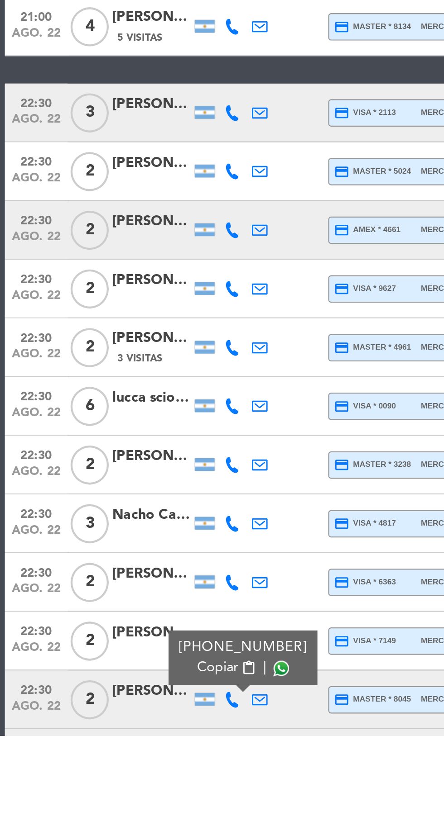
click at [127, 785] on span at bounding box center [129, 785] width 7 height 7
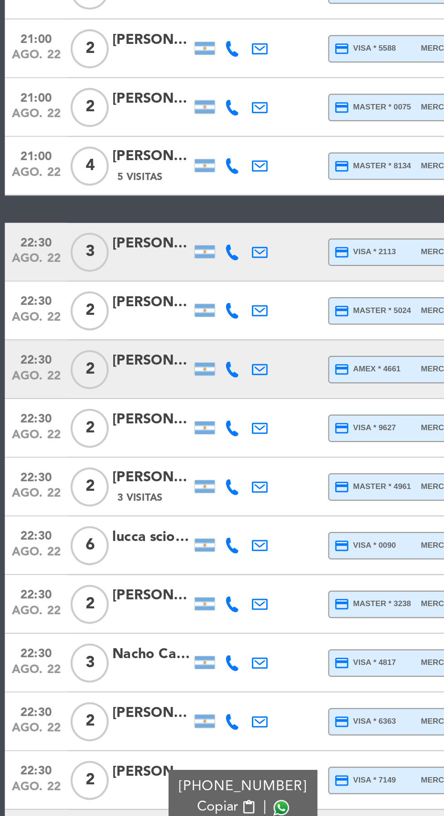
scroll to position [55, 0]
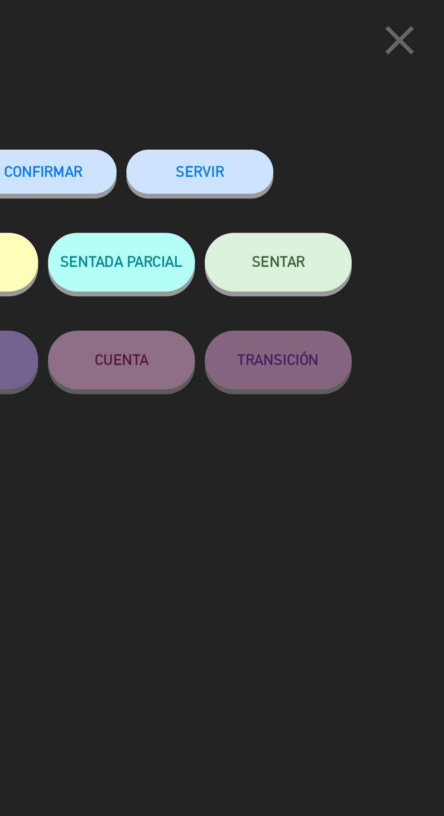
click at [271, 83] on span "CONFIRMAR" at bounding box center [258, 80] width 36 height 8
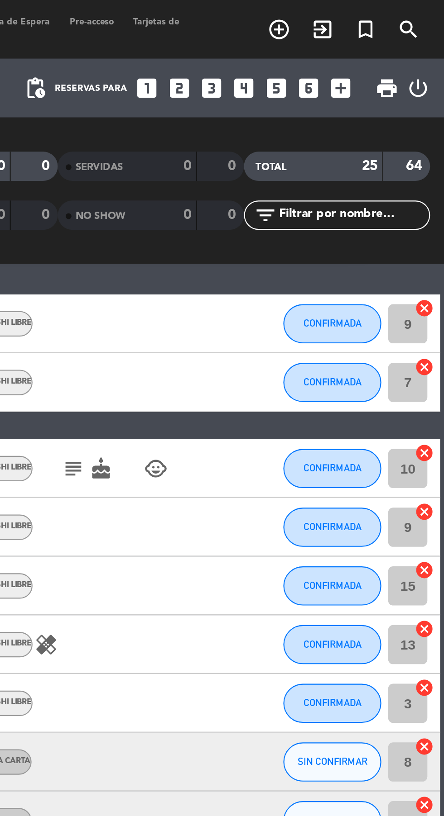
scroll to position [0, 0]
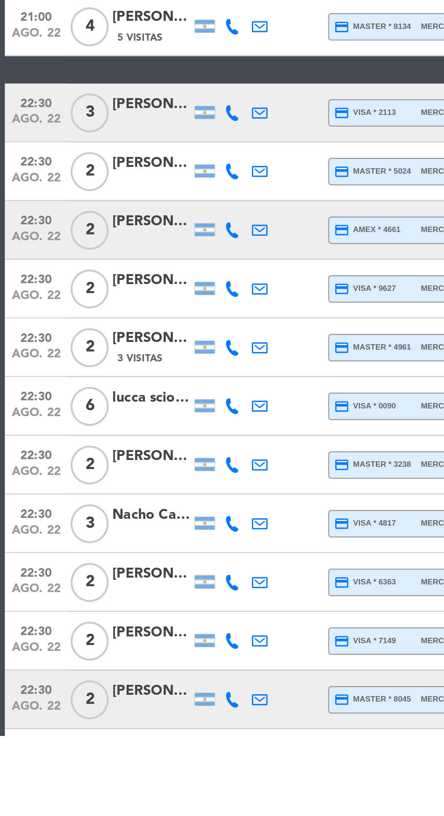
click at [109, 798] on icon at bounding box center [107, 799] width 7 height 7
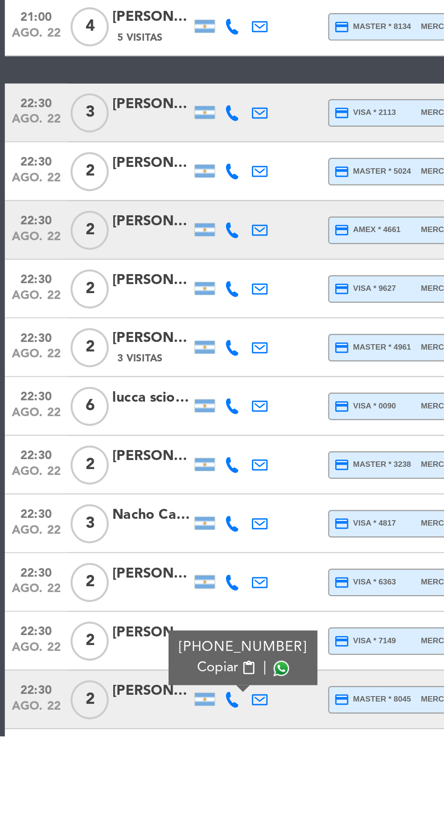
click at [128, 782] on span at bounding box center [129, 785] width 7 height 7
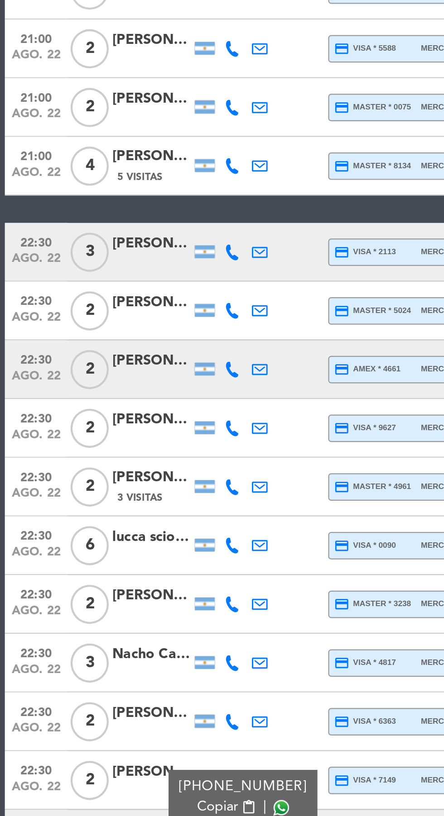
scroll to position [52, 0]
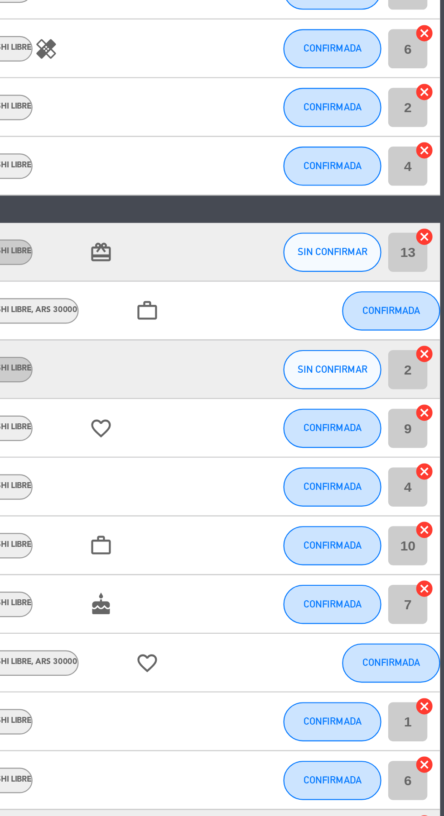
click at [384, 816] on span "SIN CONFIRMAR" at bounding box center [392, 827] width 32 height 5
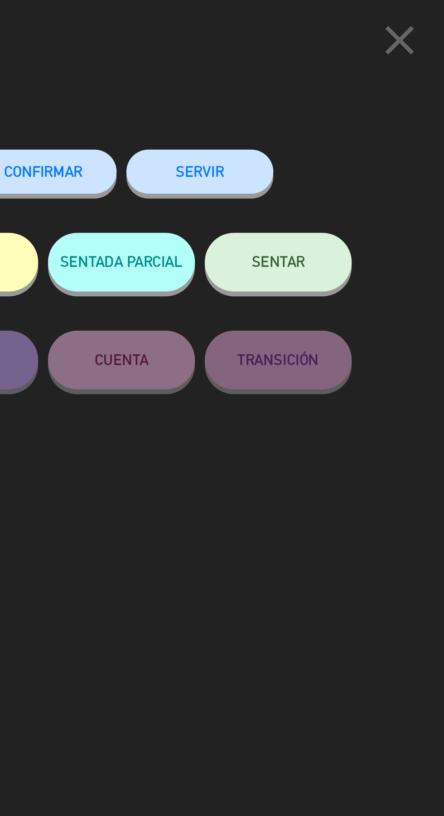
click at [268, 86] on button "CONFIRMAR" at bounding box center [258, 79] width 68 height 20
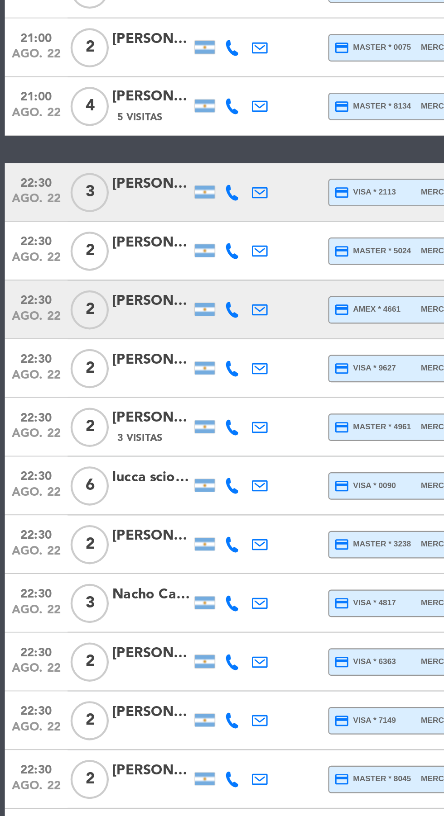
scroll to position [0, 0]
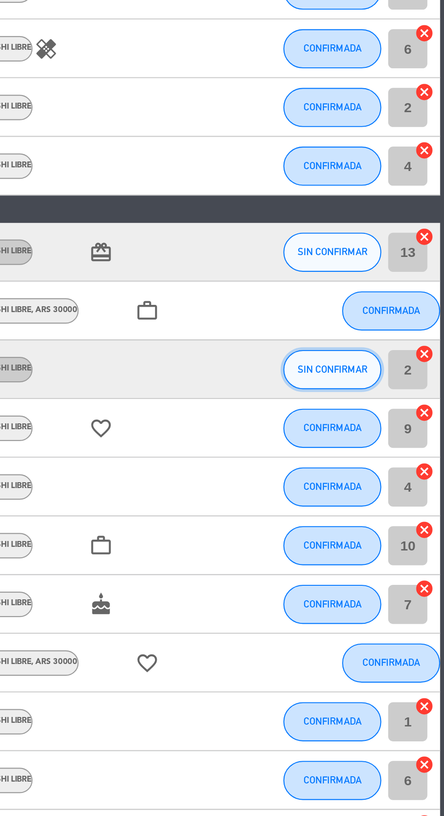
click at [385, 607] on span "SIN CONFIRMAR" at bounding box center [392, 609] width 32 height 5
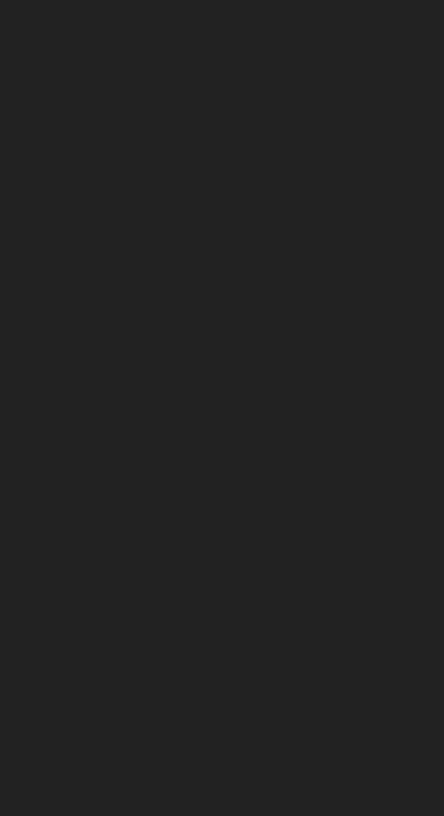
scroll to position [68, 0]
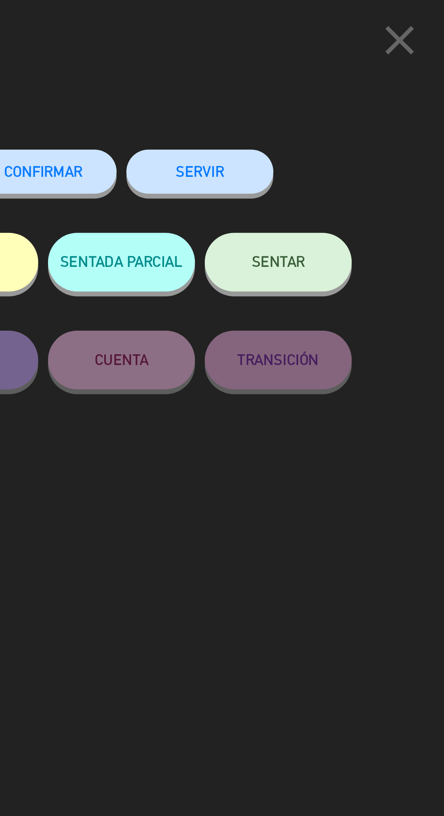
click at [273, 77] on span "CONFIRMAR" at bounding box center [258, 80] width 36 height 8
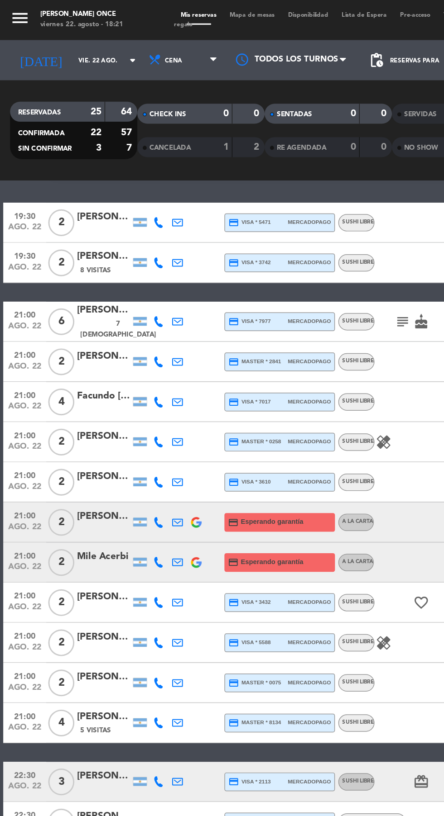
scroll to position [28, 0]
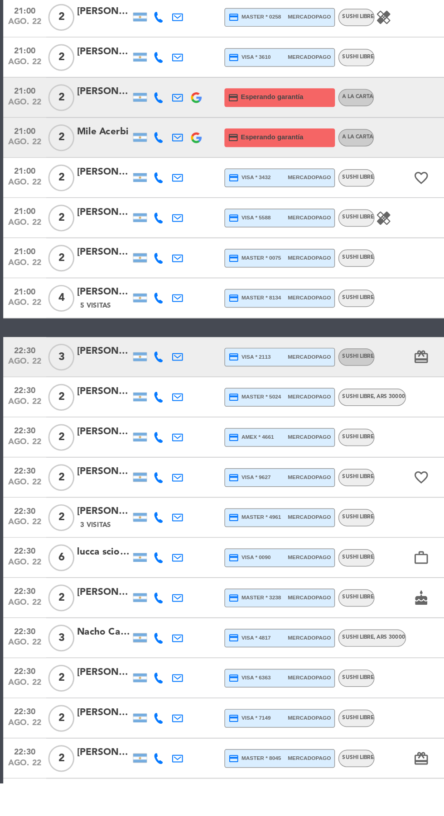
click at [106, 530] on icon at bounding box center [107, 528] width 7 height 7
click at [128, 513] on span at bounding box center [129, 513] width 7 height 7
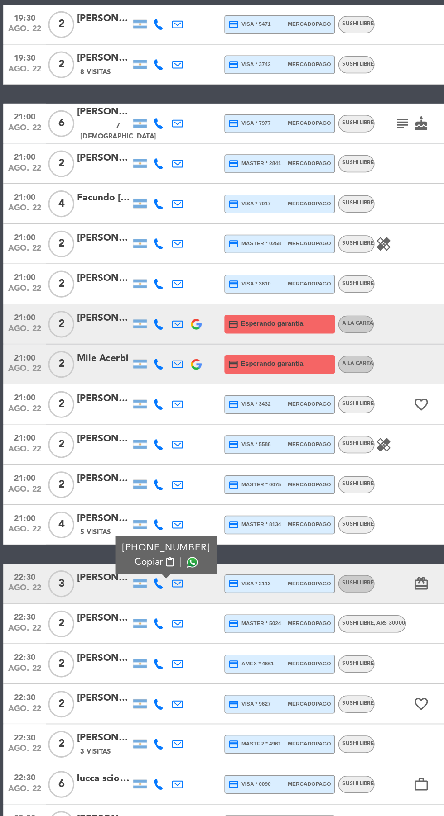
scroll to position [0, 0]
